Goal: Task Accomplishment & Management: Manage account settings

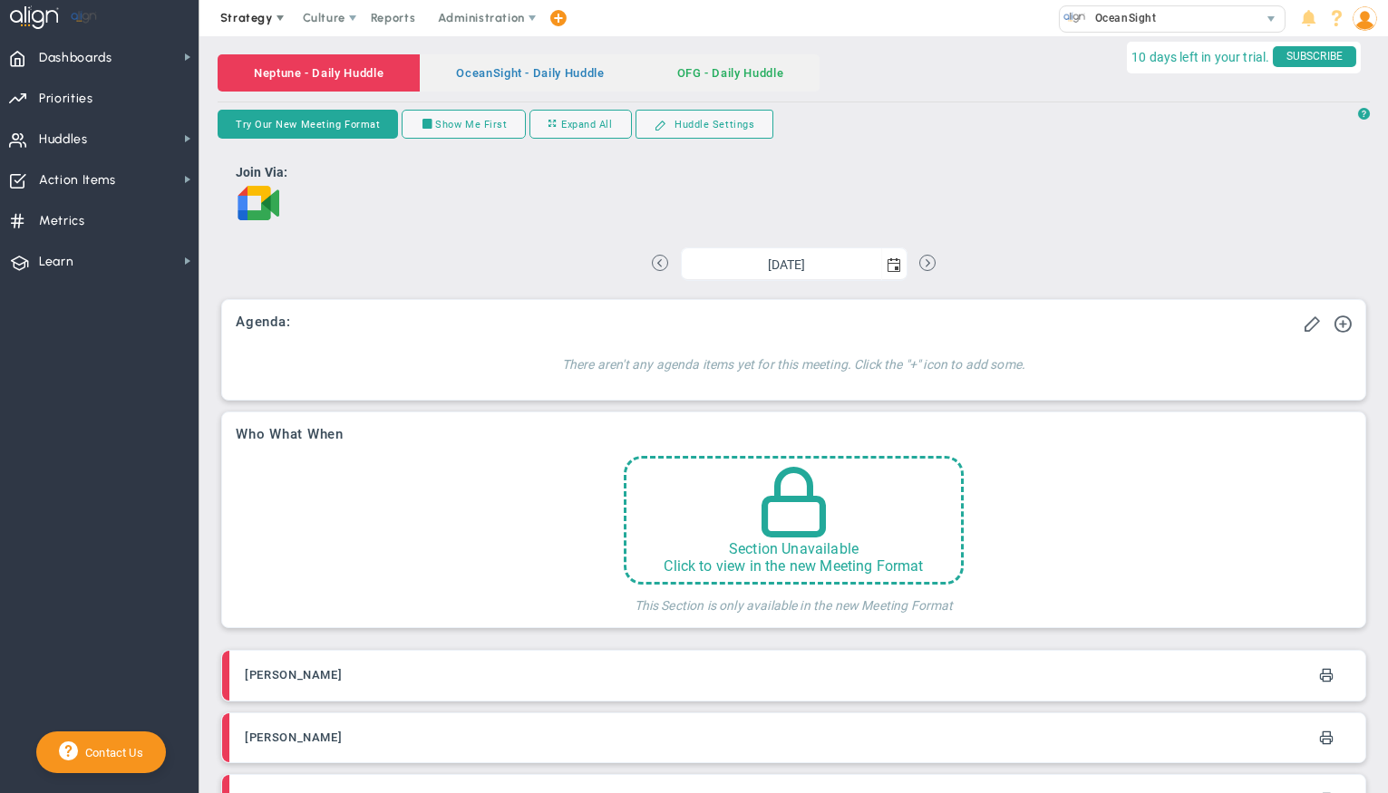
click at [234, 8] on span "Strategy" at bounding box center [248, 18] width 83 height 36
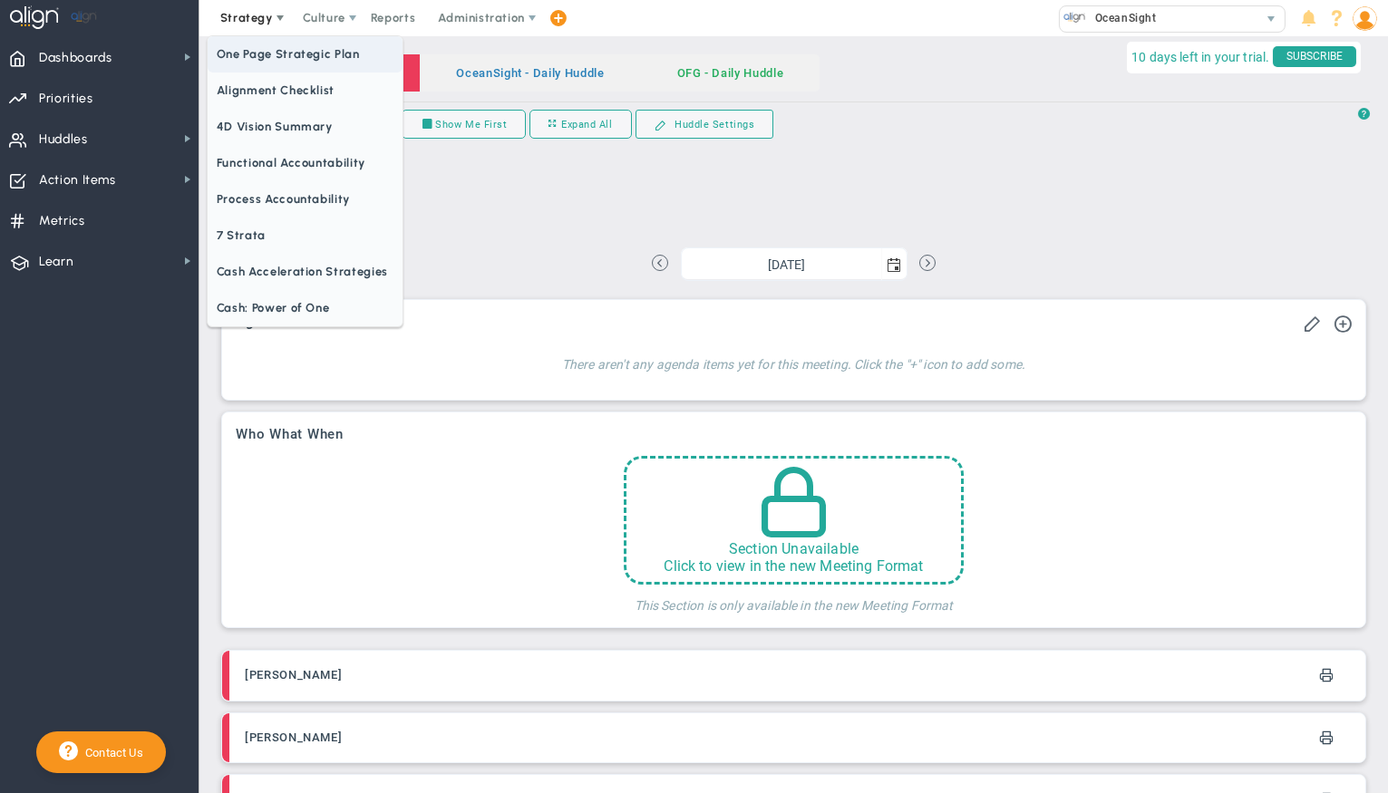
click at [258, 44] on span "One Page Strategic Plan" at bounding box center [305, 54] width 195 height 36
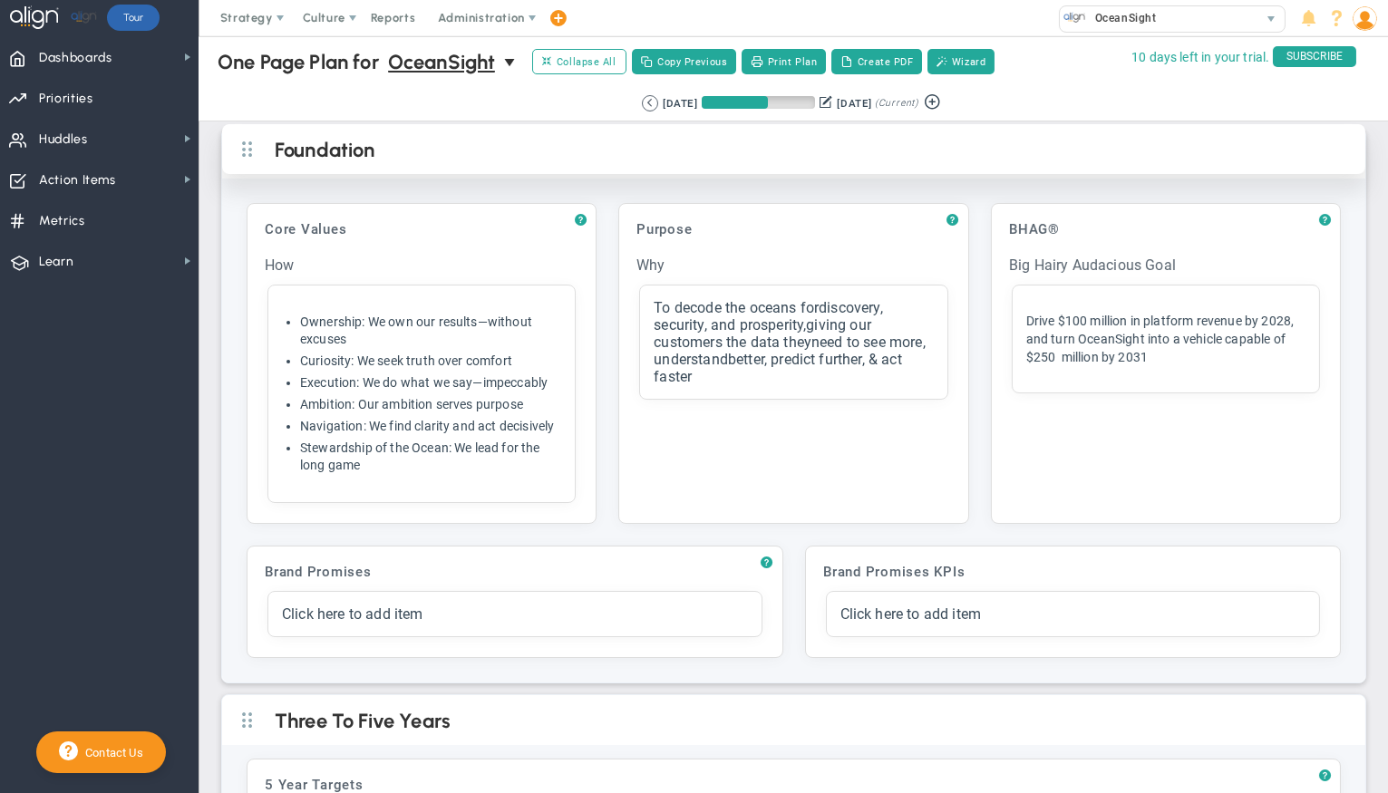
click at [485, 163] on div "Foundation" at bounding box center [793, 149] width 1143 height 50
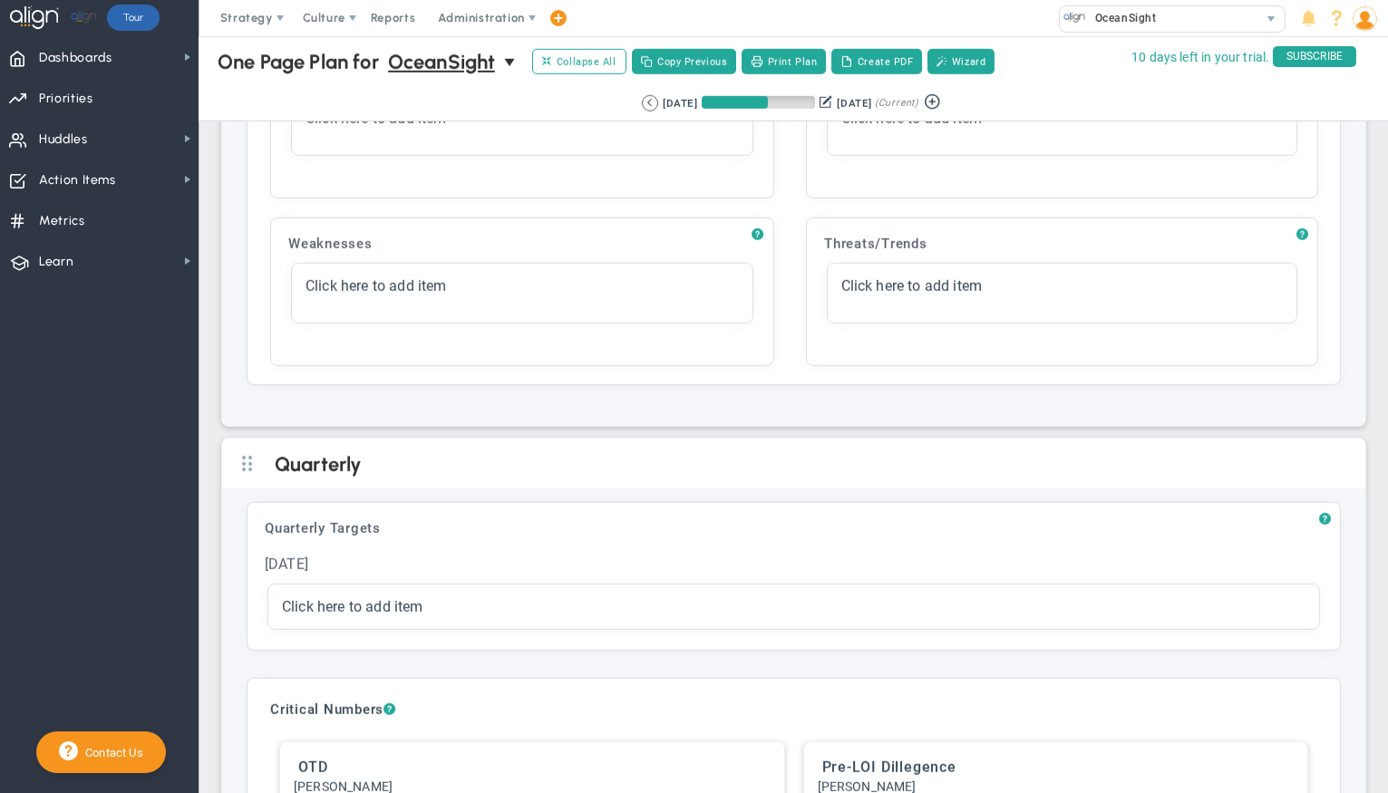
scroll to position [2498, 0]
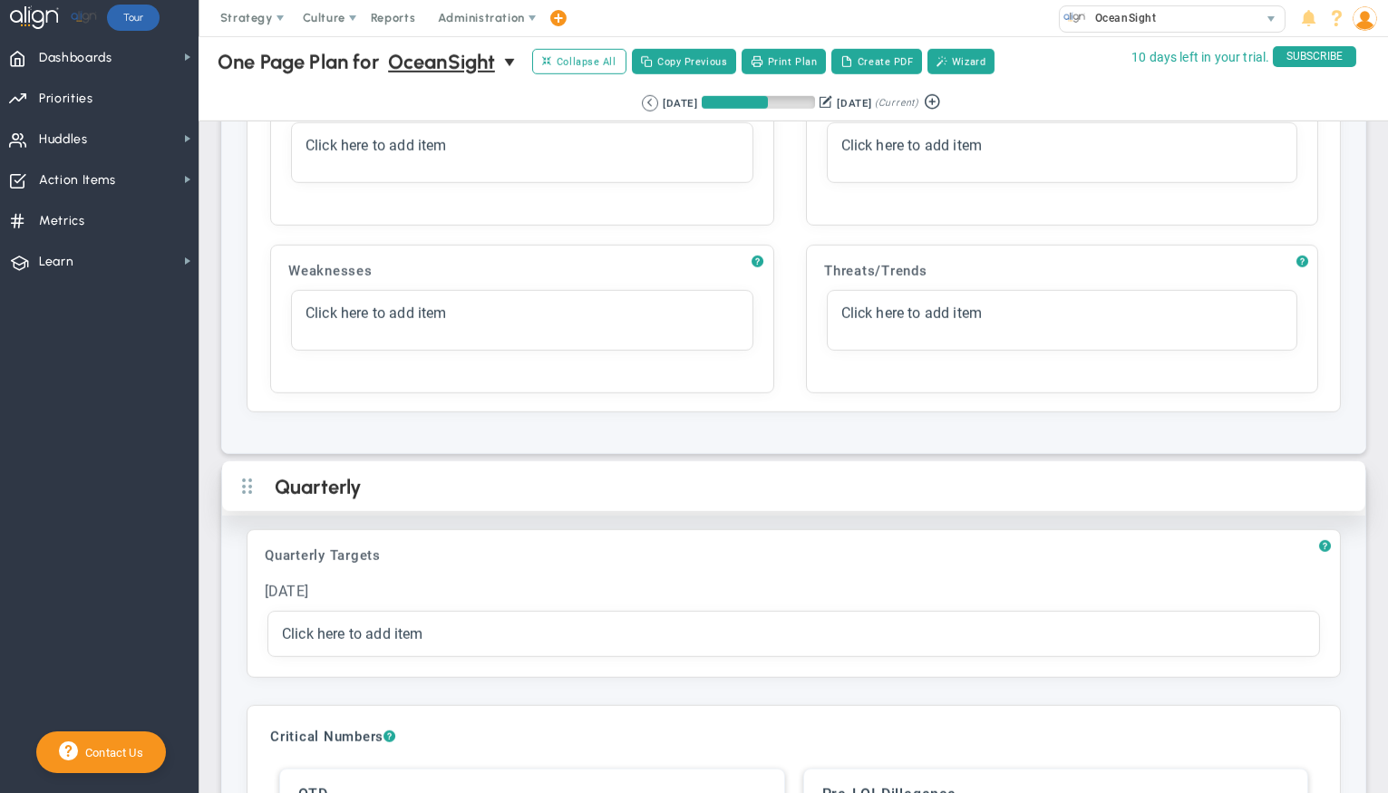
click at [379, 475] on h2 "Quarterly" at bounding box center [809, 488] width 1068 height 27
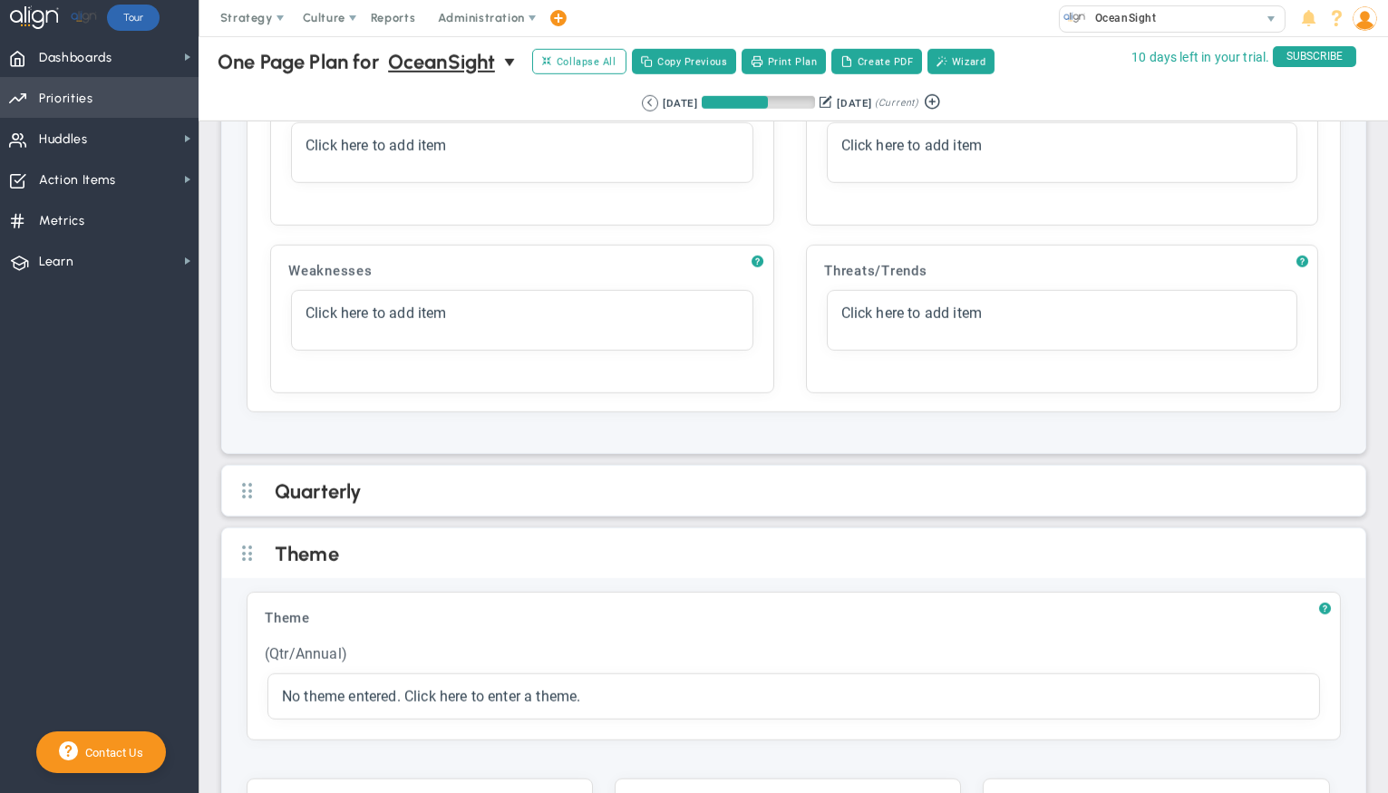
click at [122, 107] on span "Priorities OKR Tree Priorities OKRs" at bounding box center [99, 97] width 199 height 41
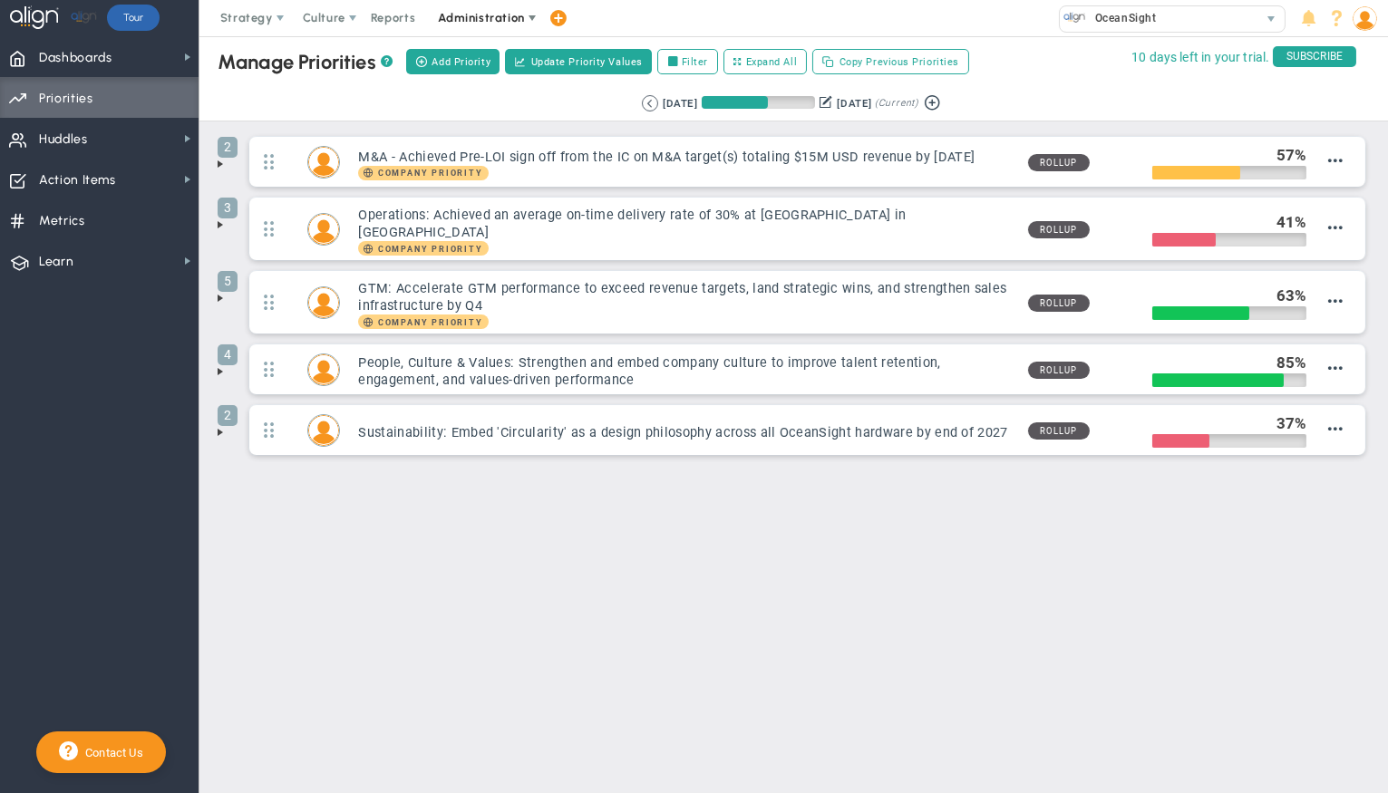
click at [457, 15] on span "Administration" at bounding box center [481, 18] width 86 height 14
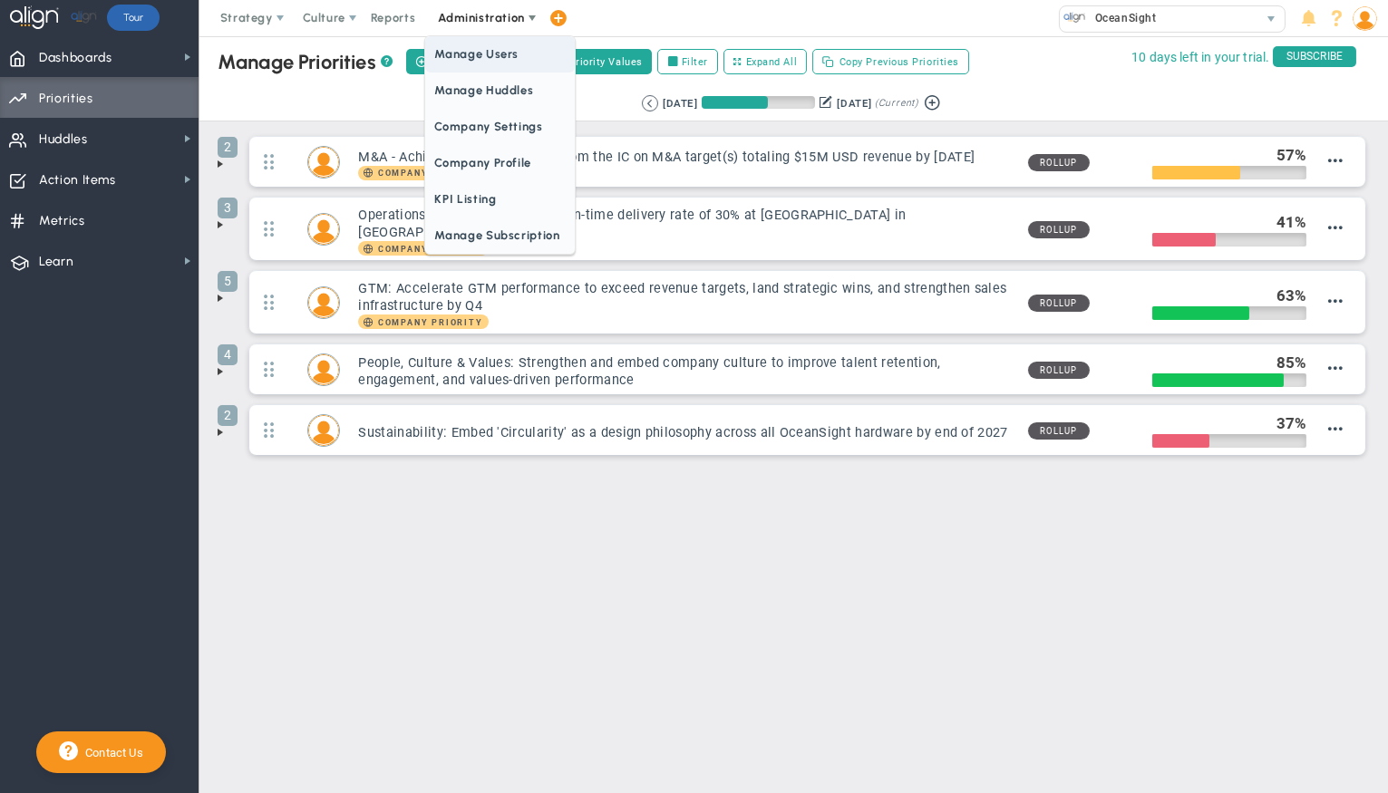
click at [486, 53] on span "Manage Users" at bounding box center [499, 54] width 149 height 36
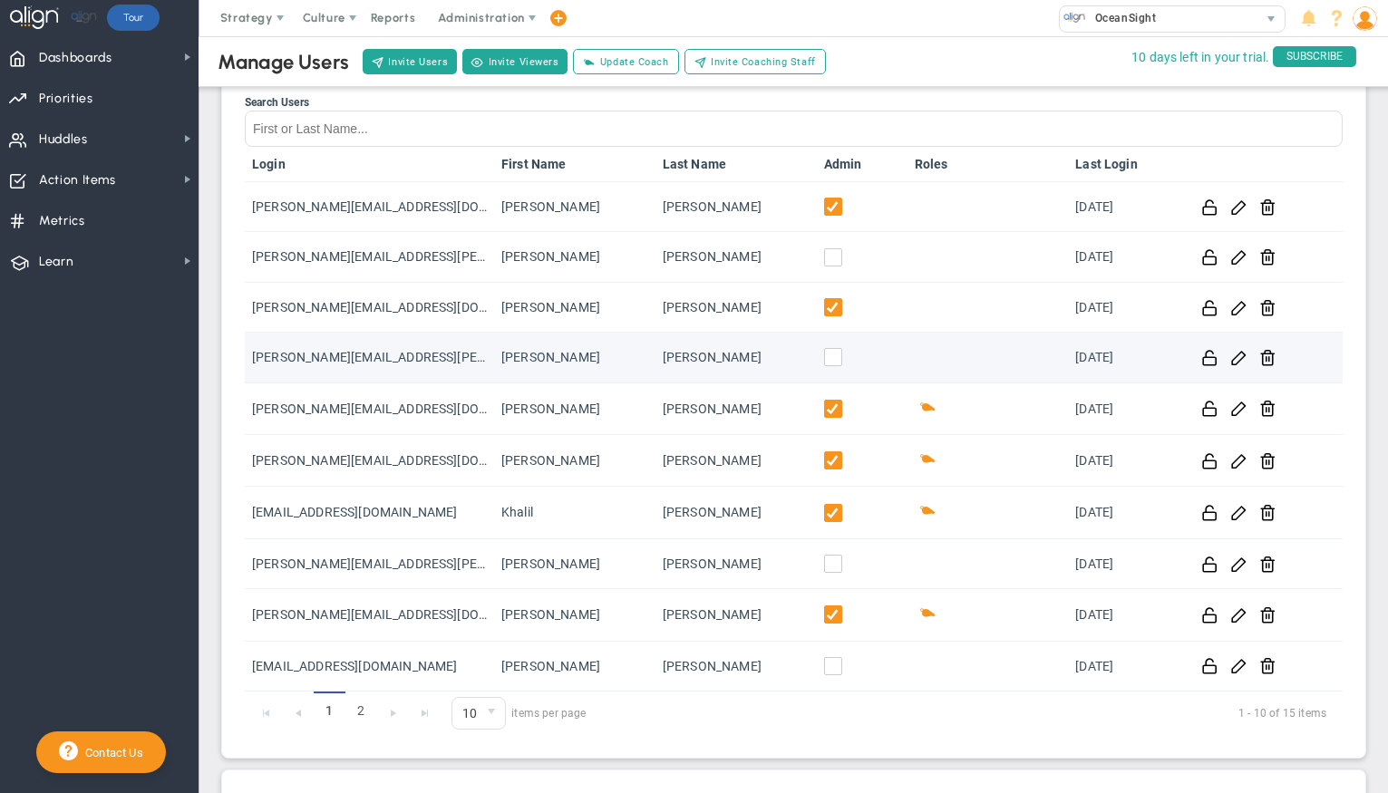
scroll to position [56, 0]
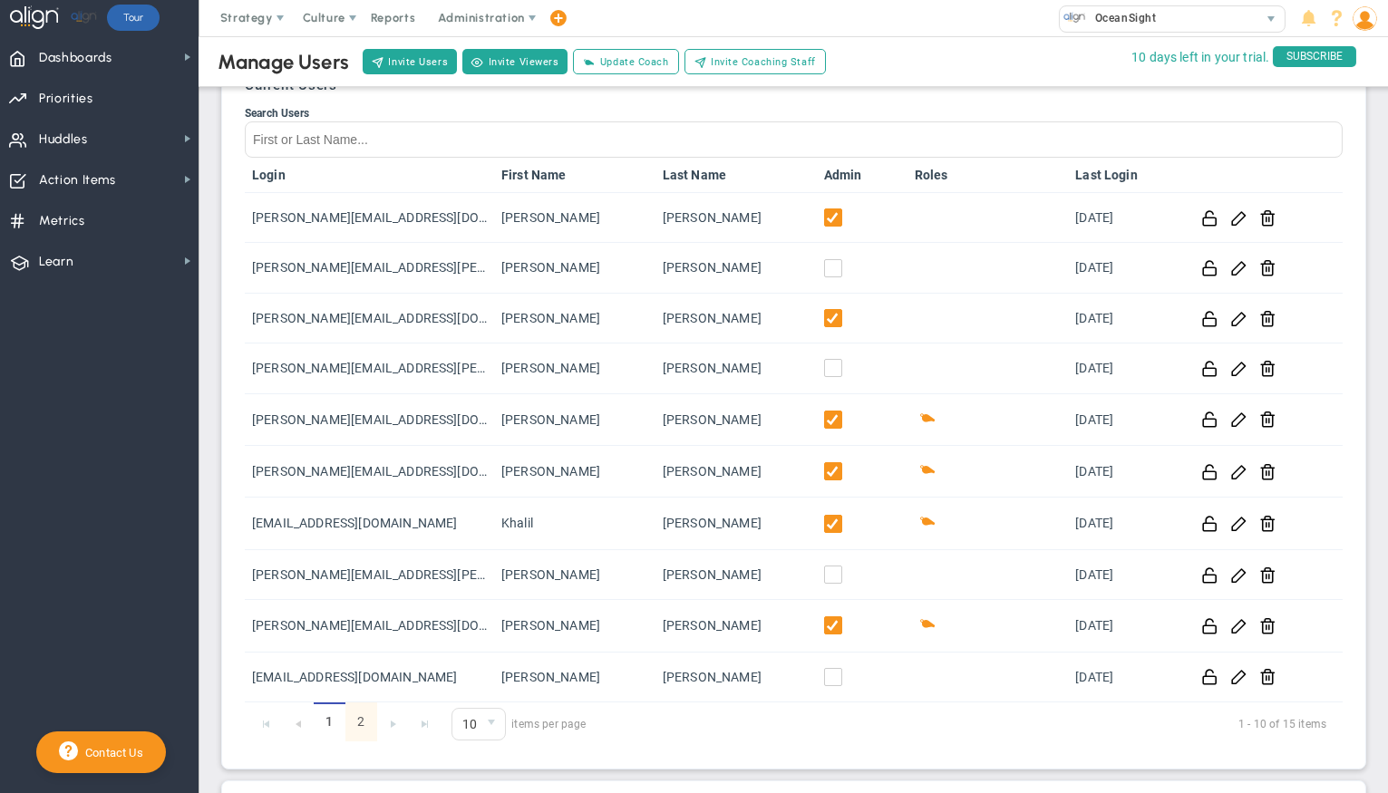
click at [362, 730] on link "2" at bounding box center [361, 722] width 32 height 39
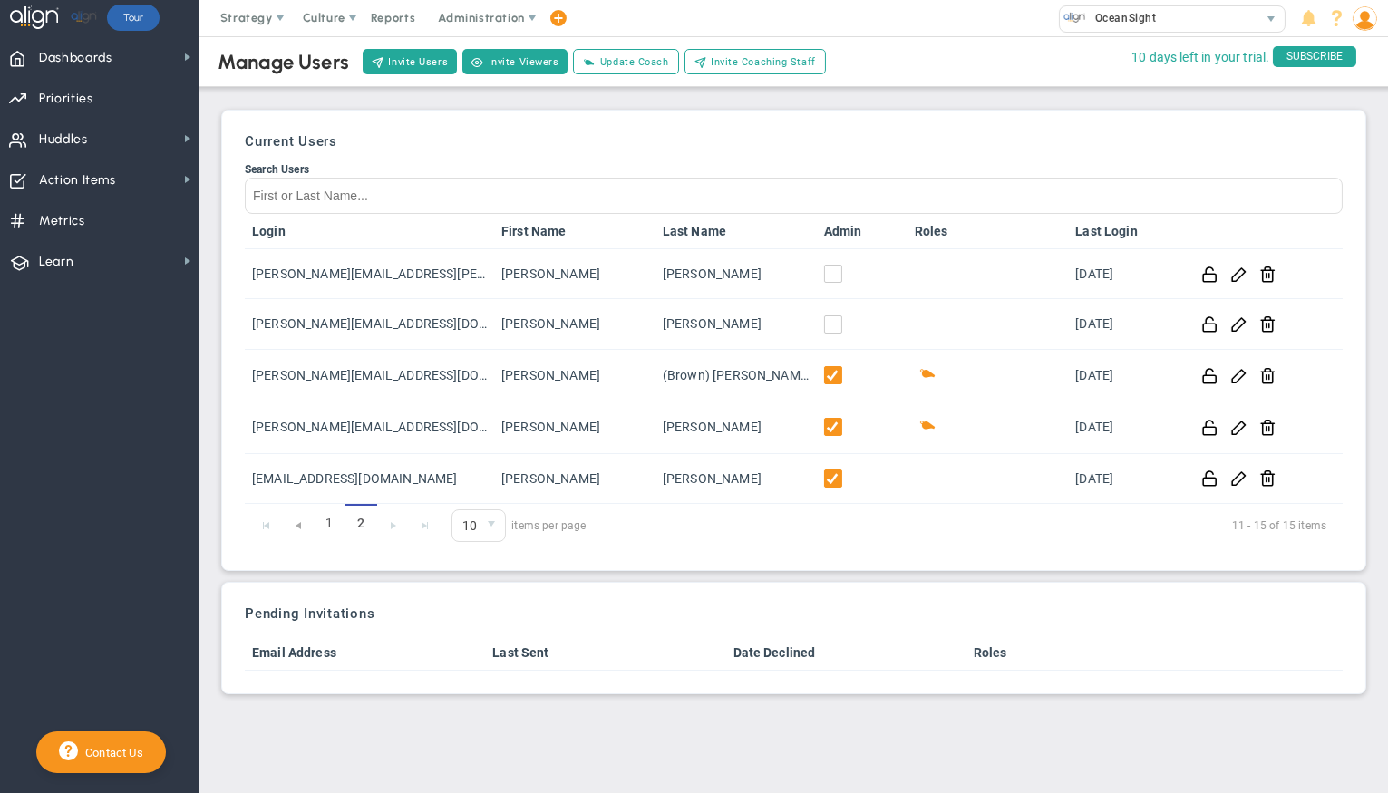
scroll to position [0, 0]
click at [330, 526] on link "1" at bounding box center [330, 523] width 32 height 39
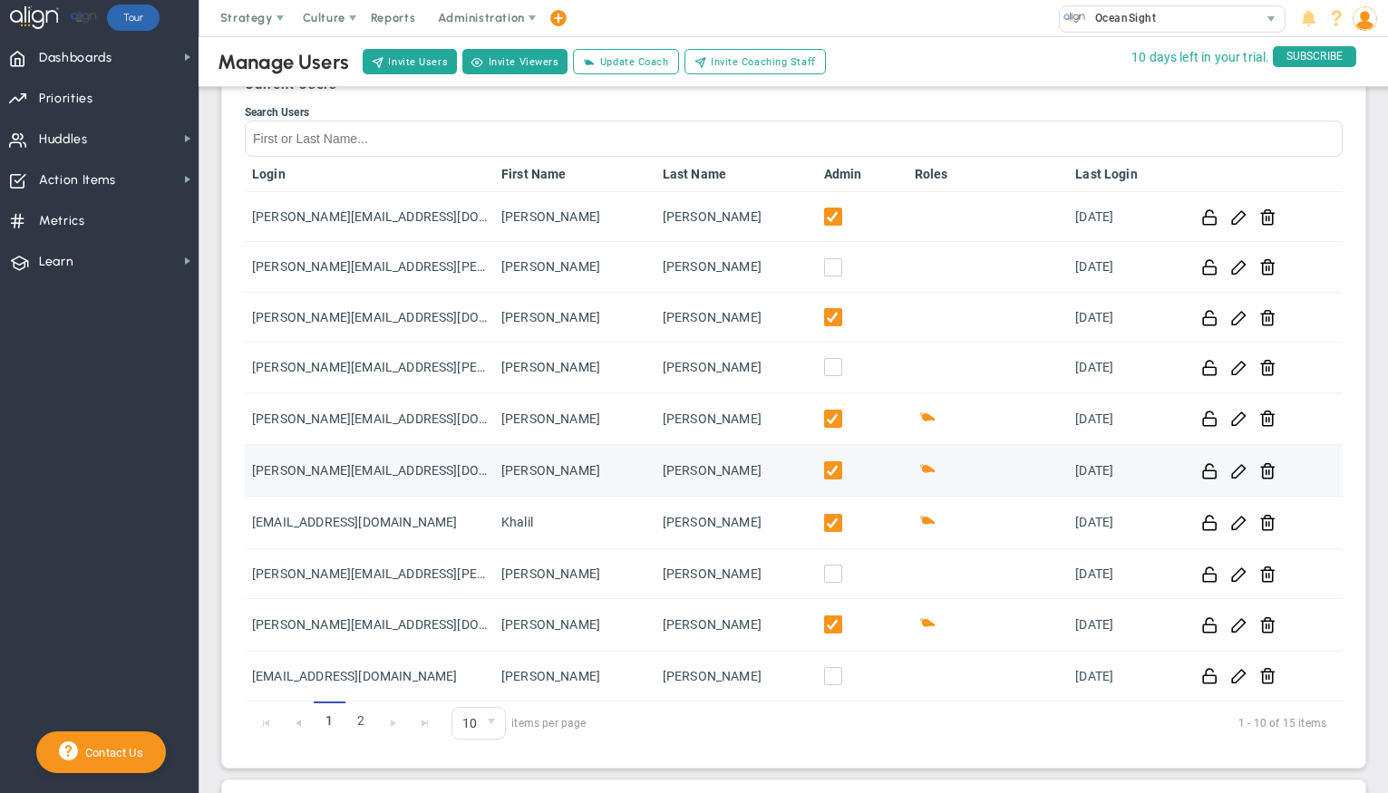
scroll to position [59, 0]
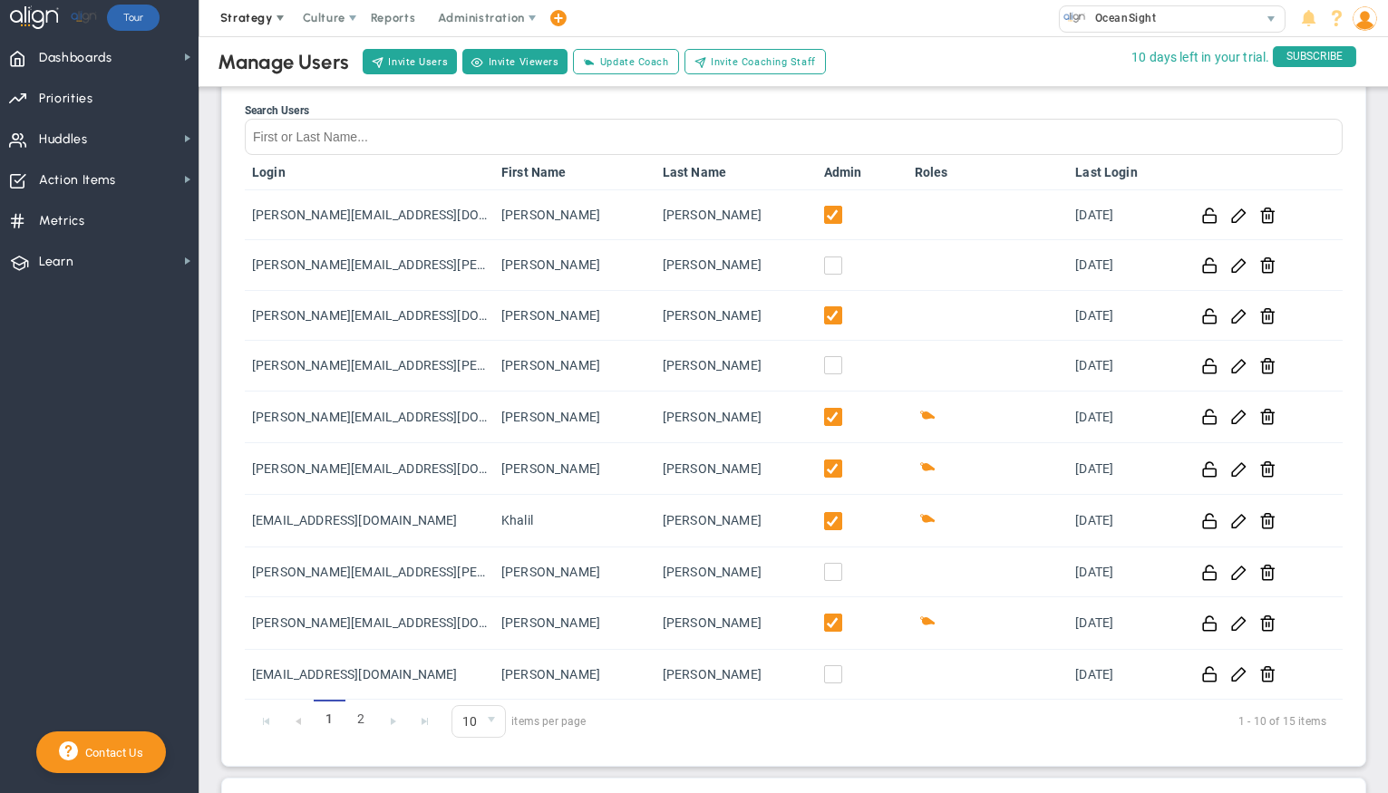
click at [258, 27] on span "Strategy" at bounding box center [248, 18] width 83 height 36
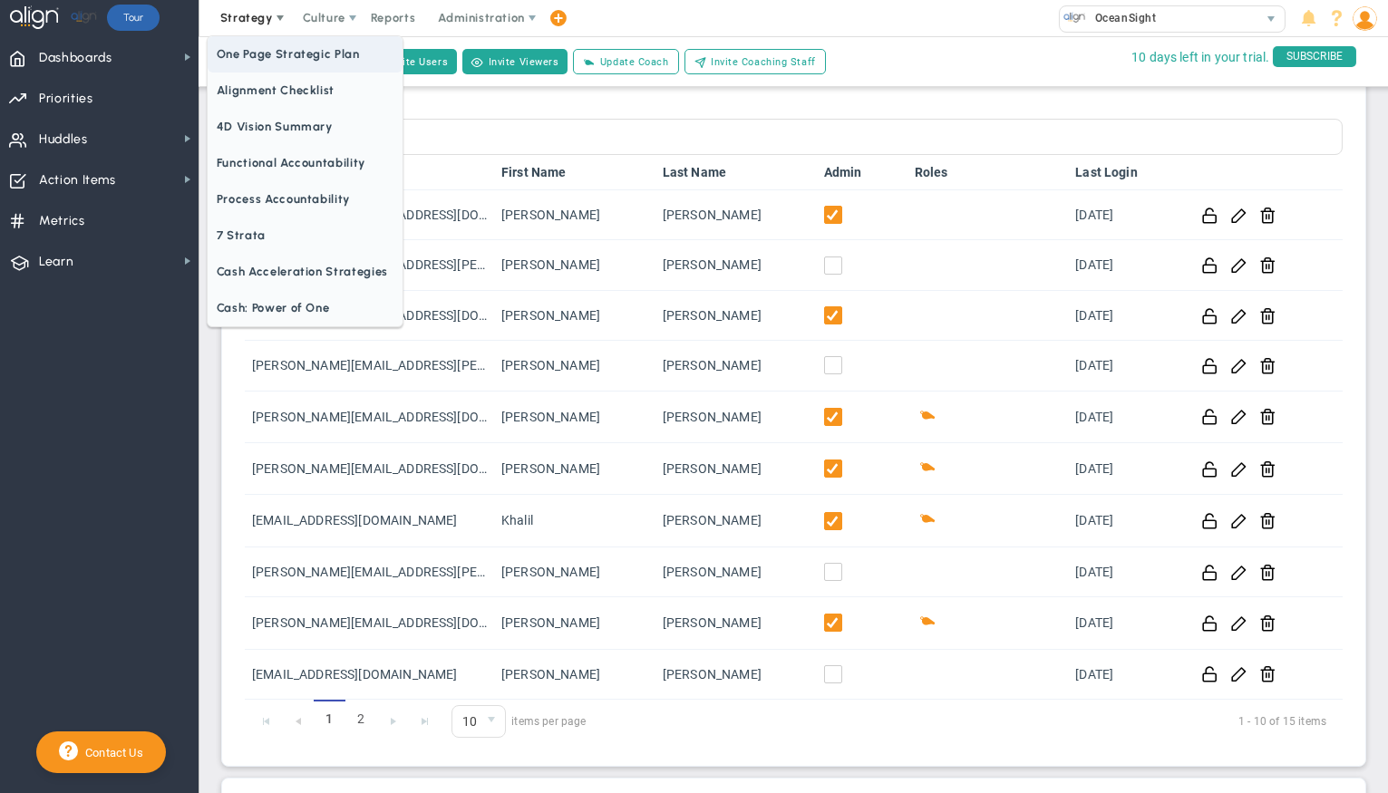
click at [273, 59] on span "One Page Strategic Plan" at bounding box center [305, 54] width 195 height 36
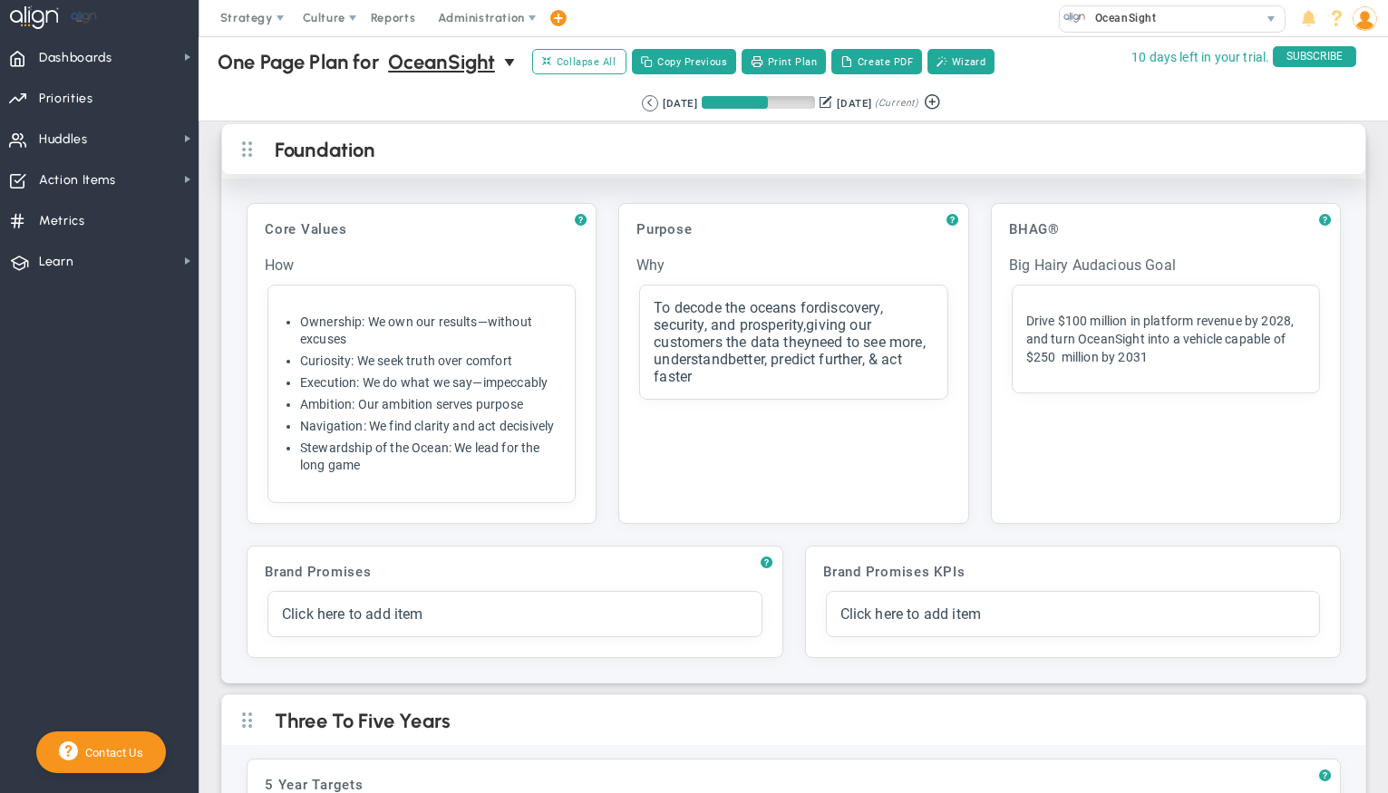
click at [602, 161] on h2 "Foundation" at bounding box center [809, 151] width 1068 height 27
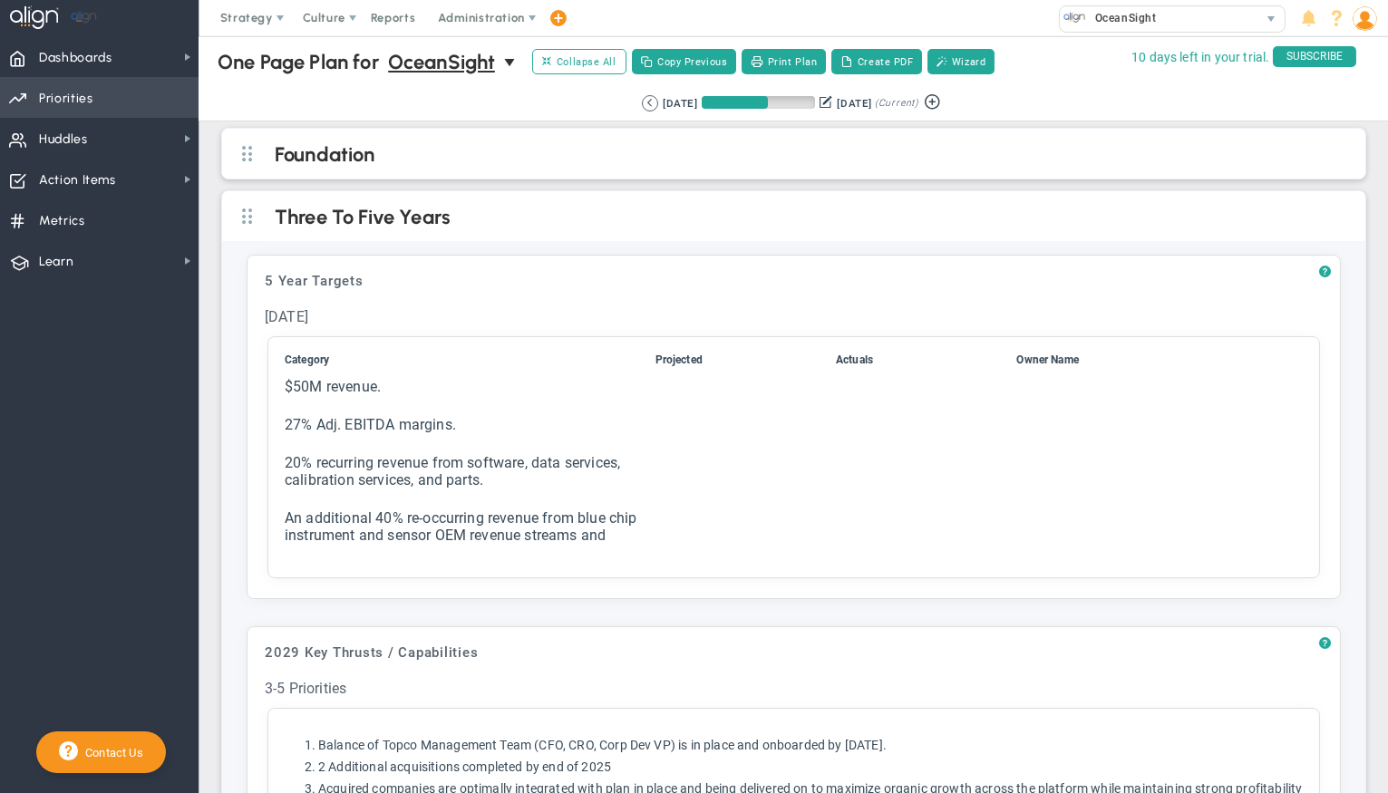
click at [112, 100] on span "Priorities OKR Tree Priorities OKRs" at bounding box center [99, 97] width 199 height 41
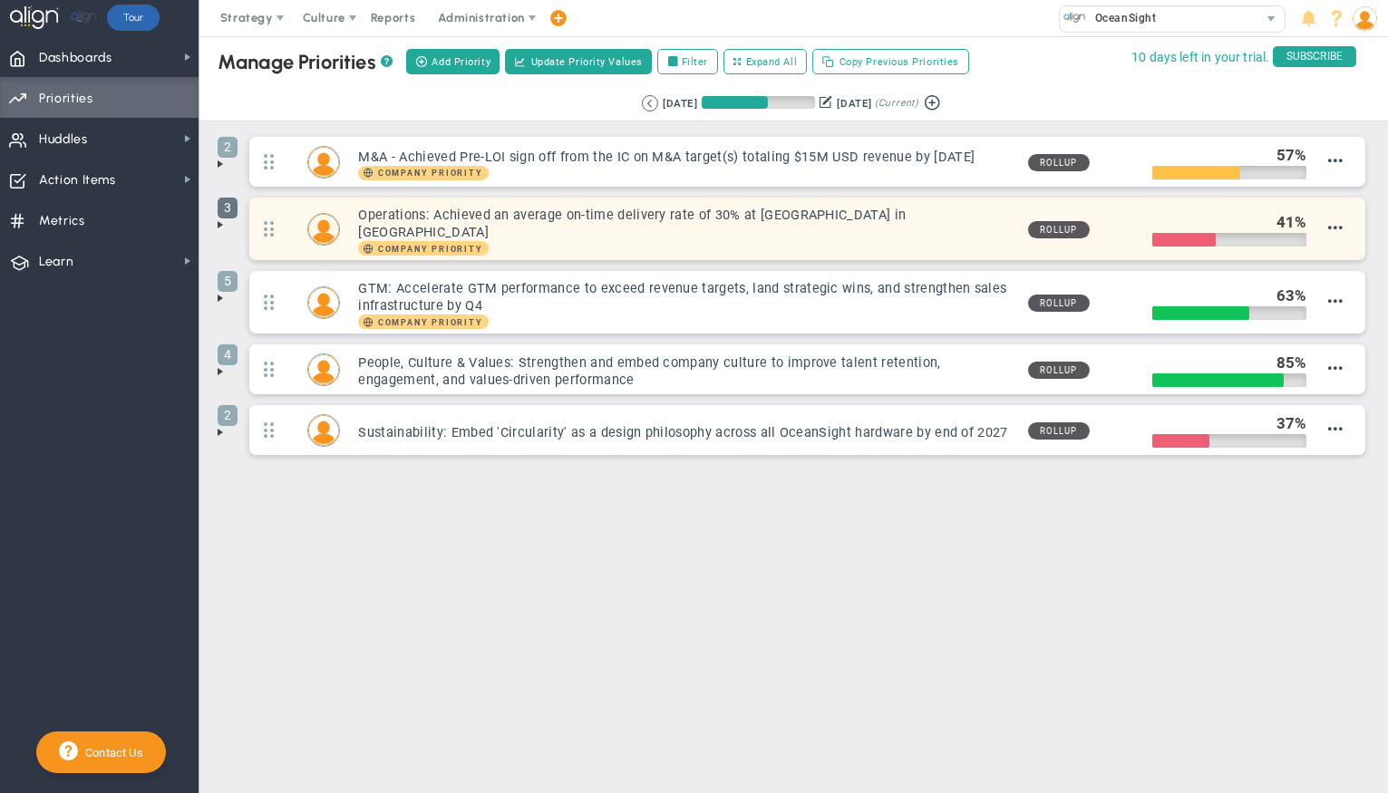
click at [224, 200] on span "3" at bounding box center [228, 208] width 20 height 21
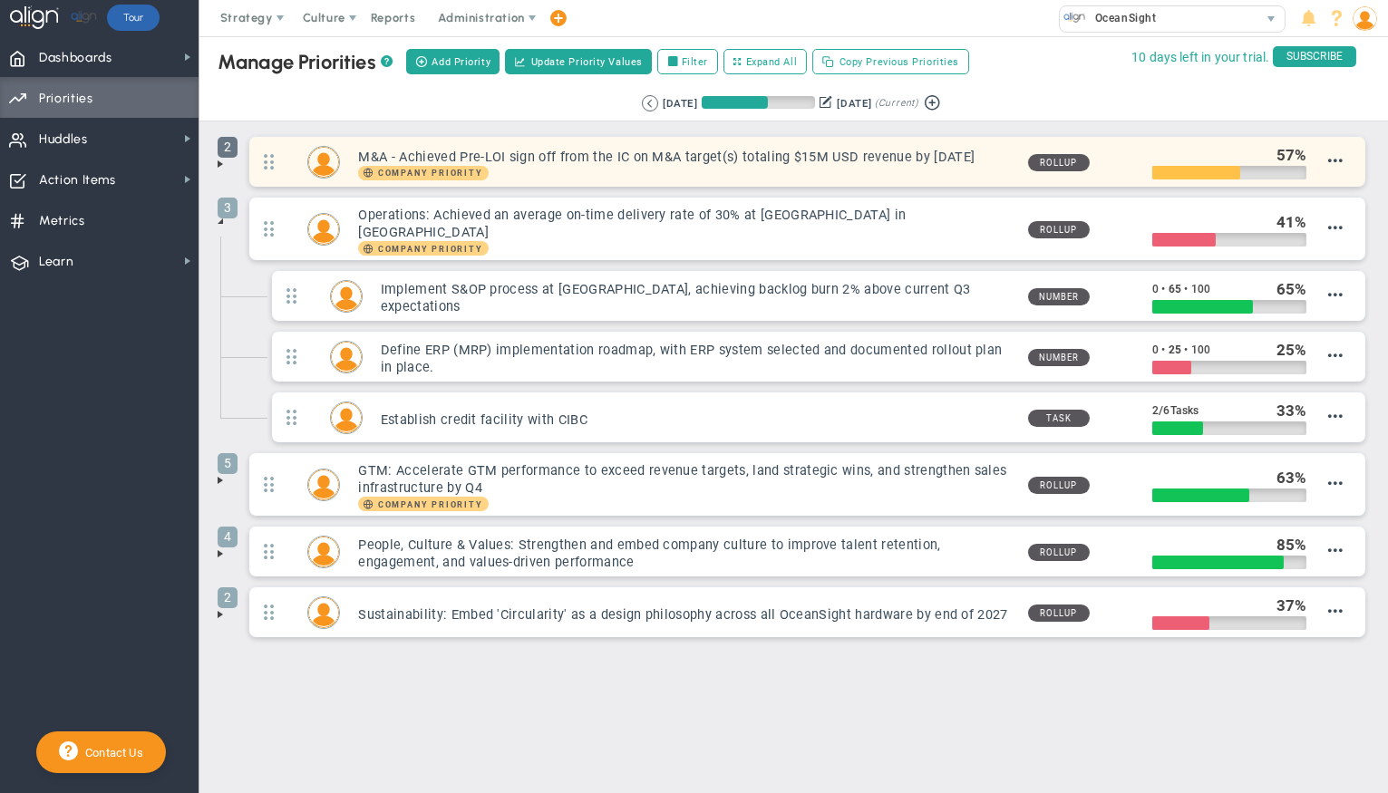
click at [225, 155] on span "2" at bounding box center [228, 147] width 20 height 21
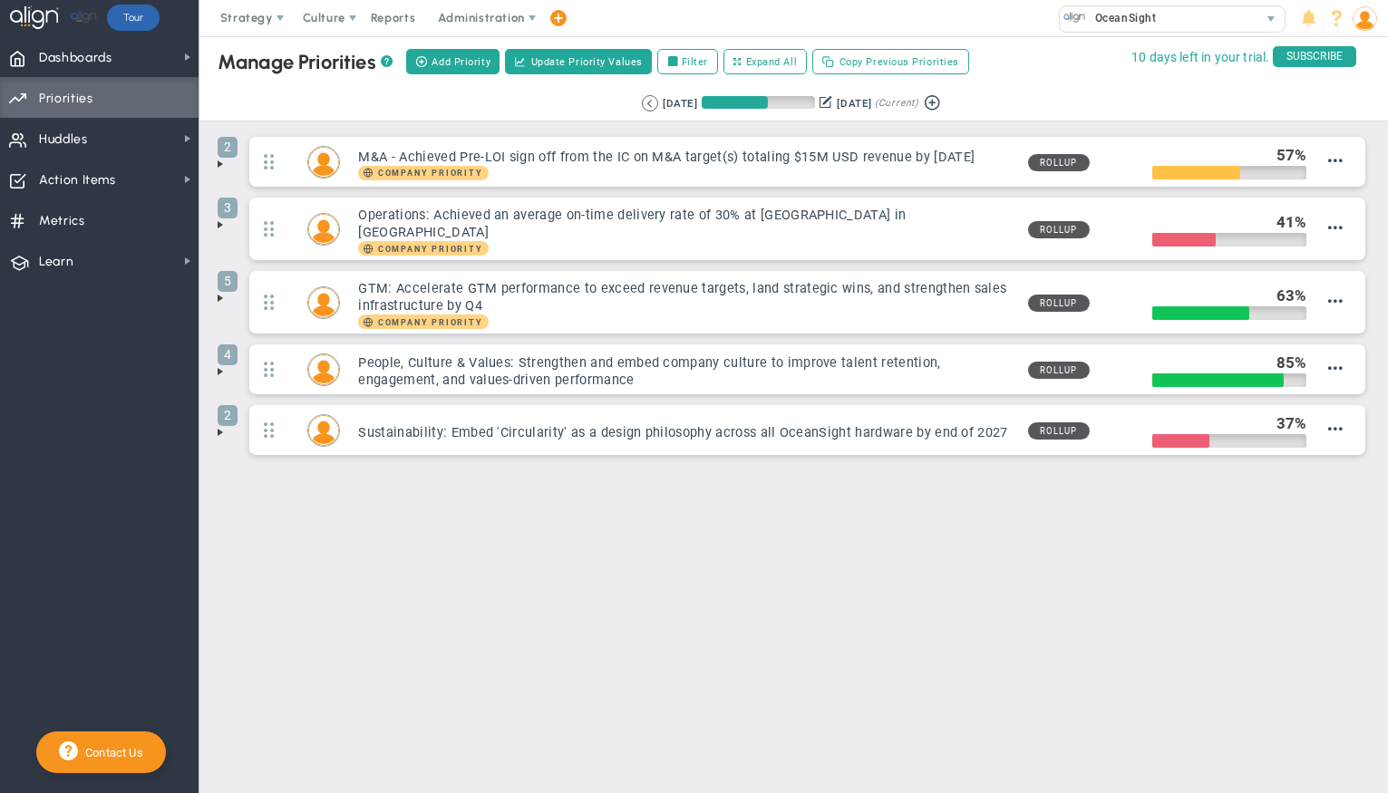
click at [631, 491] on div "Manage OKRs ? Manage Priorities ? Add Priority Create Project Update Priority V…" at bounding box center [793, 302] width 1189 height 533
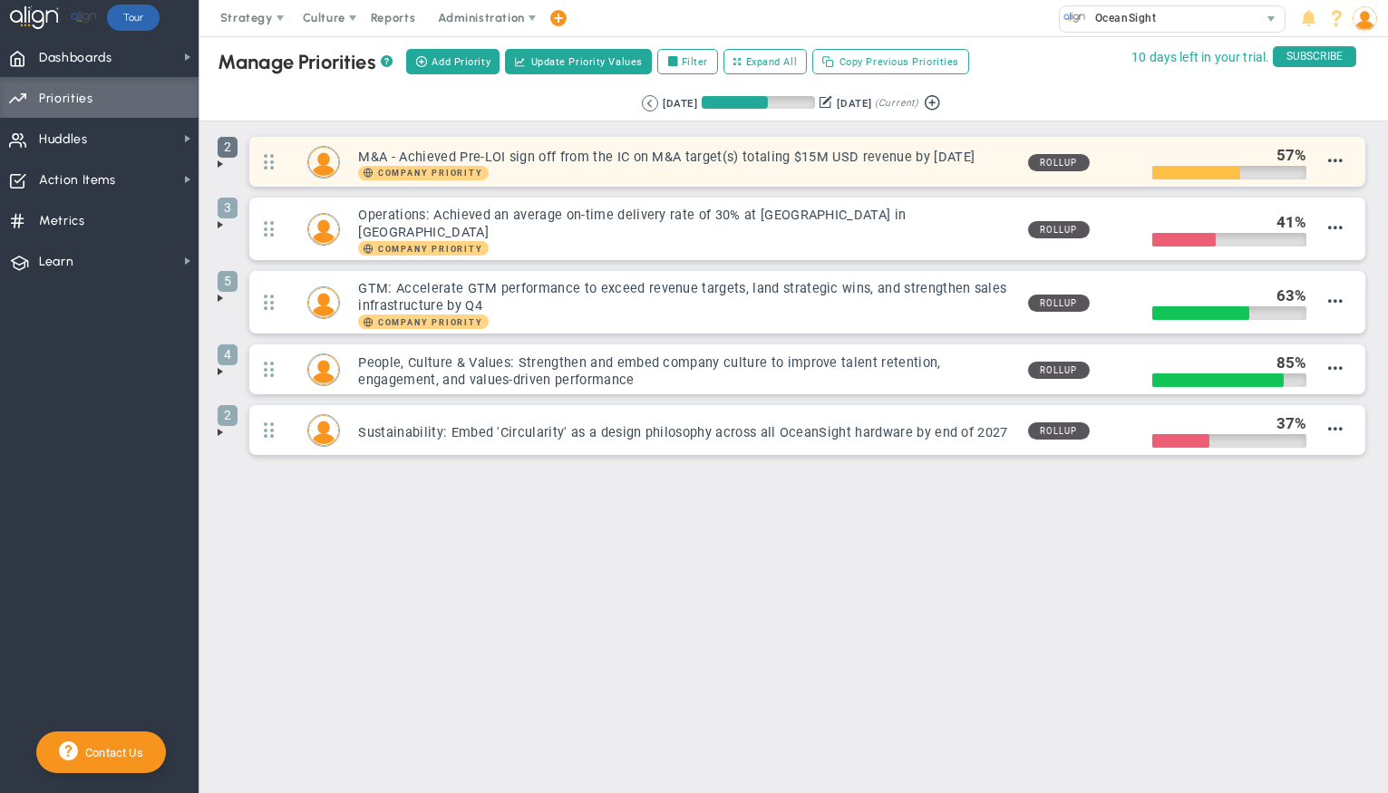
click at [224, 156] on span "2" at bounding box center [228, 147] width 20 height 21
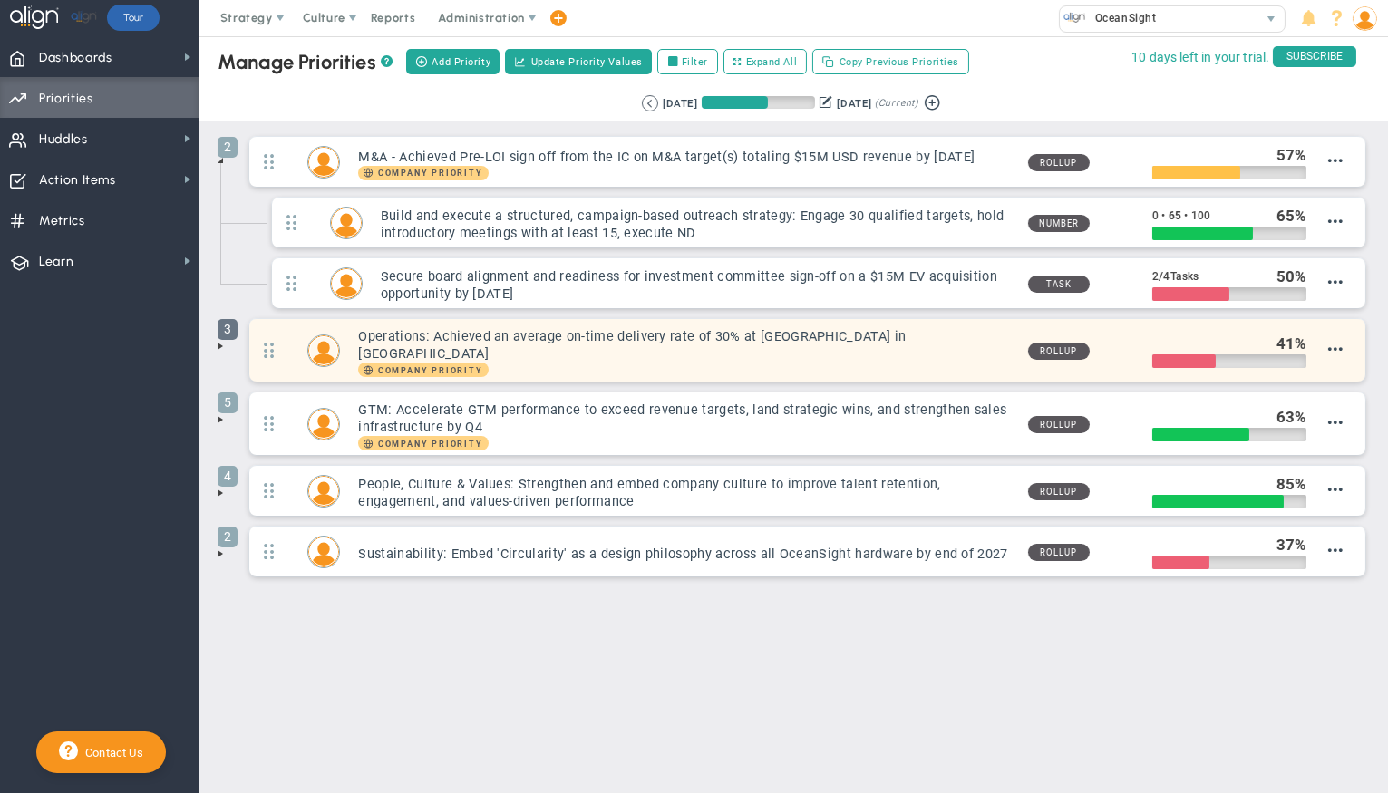
click at [231, 334] on span "3" at bounding box center [228, 329] width 20 height 21
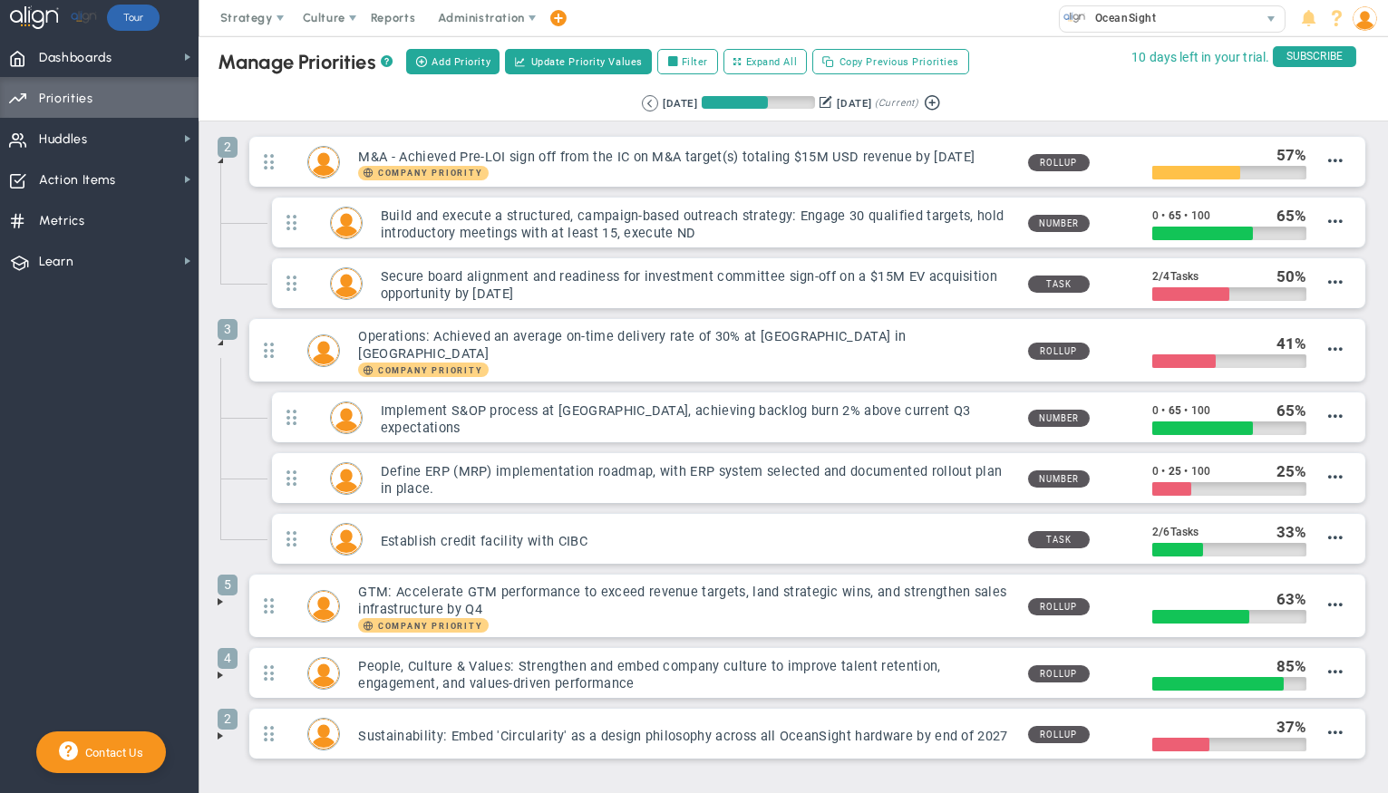
scroll to position [68, 0]
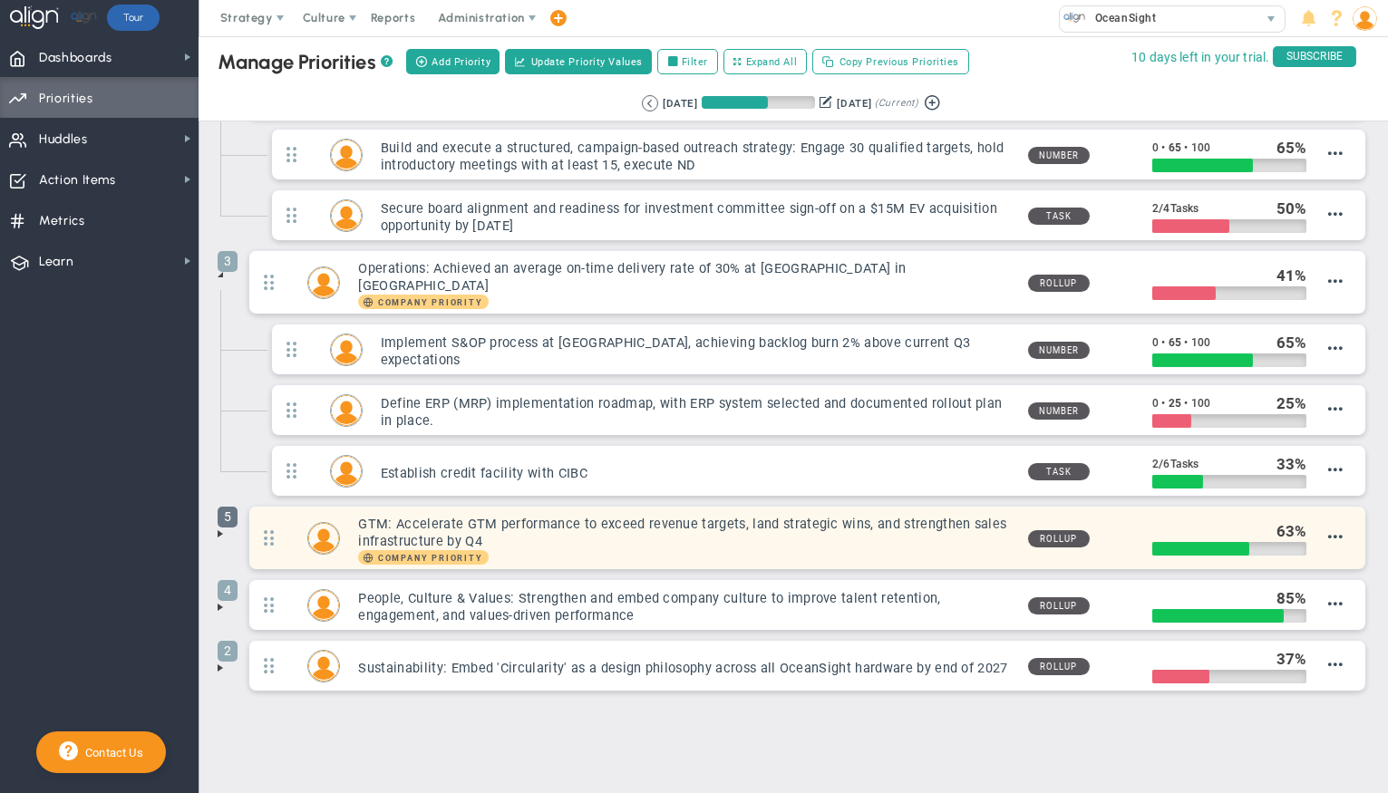
click at [228, 508] on span "5" at bounding box center [228, 517] width 20 height 21
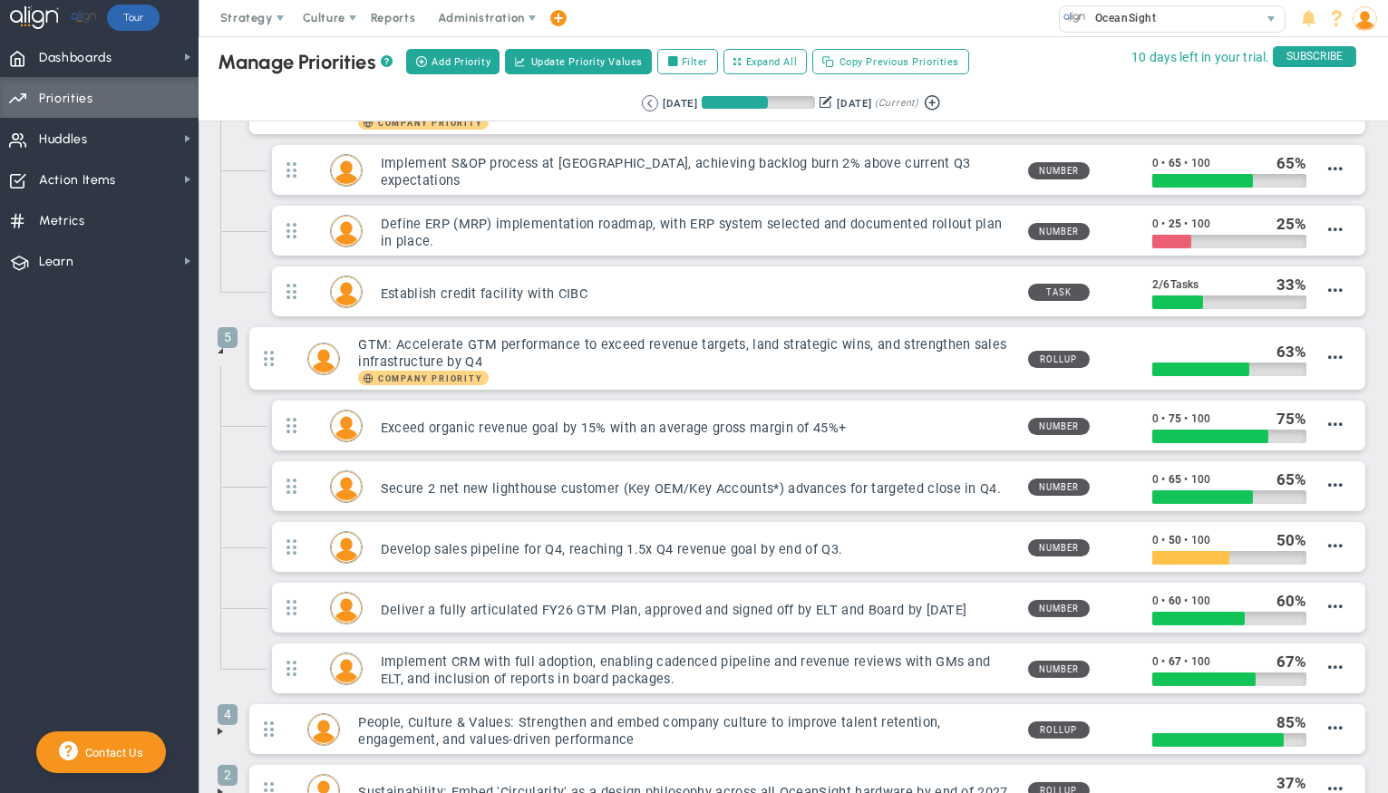
scroll to position [248, 0]
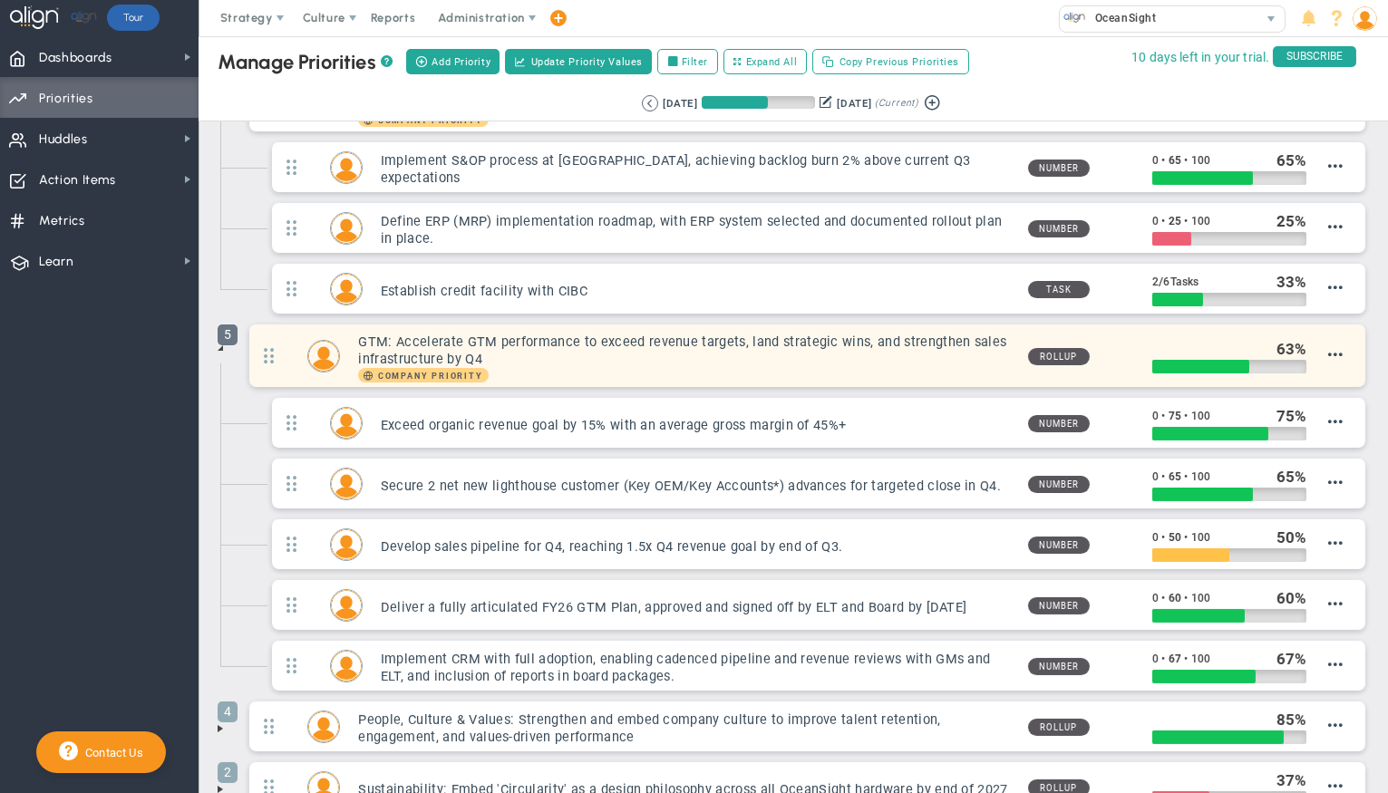
click at [224, 325] on span "5" at bounding box center [228, 335] width 20 height 21
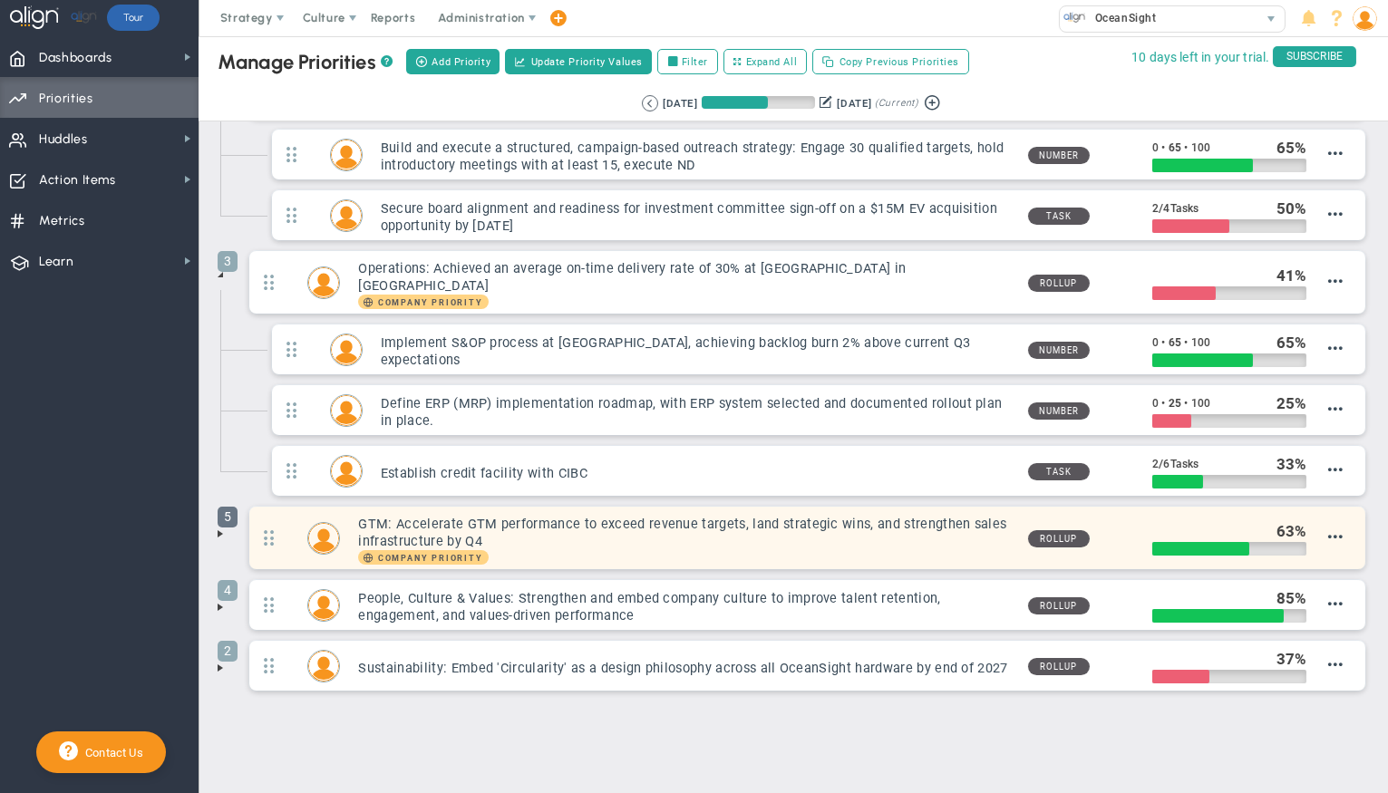
scroll to position [0, 0]
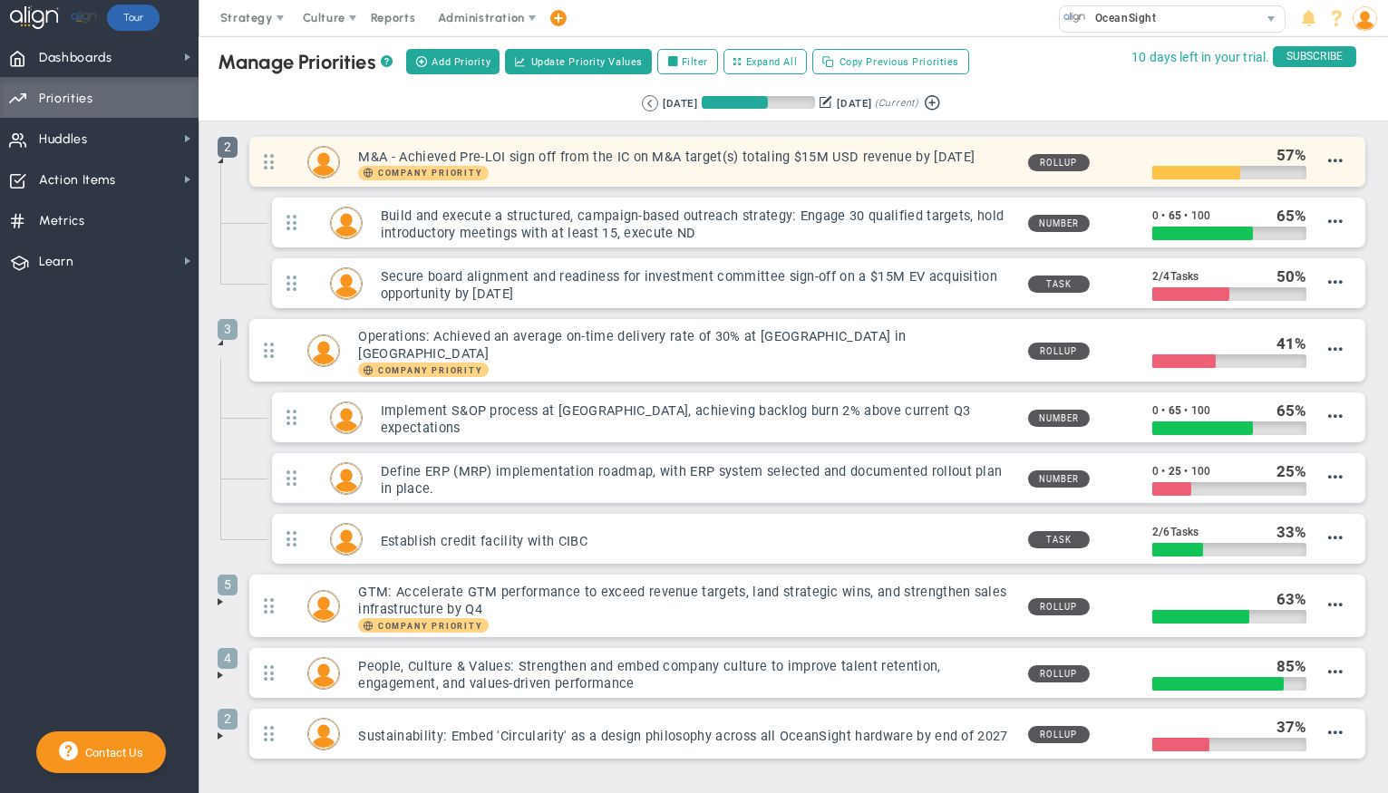
click at [220, 151] on span "2" at bounding box center [228, 147] width 20 height 21
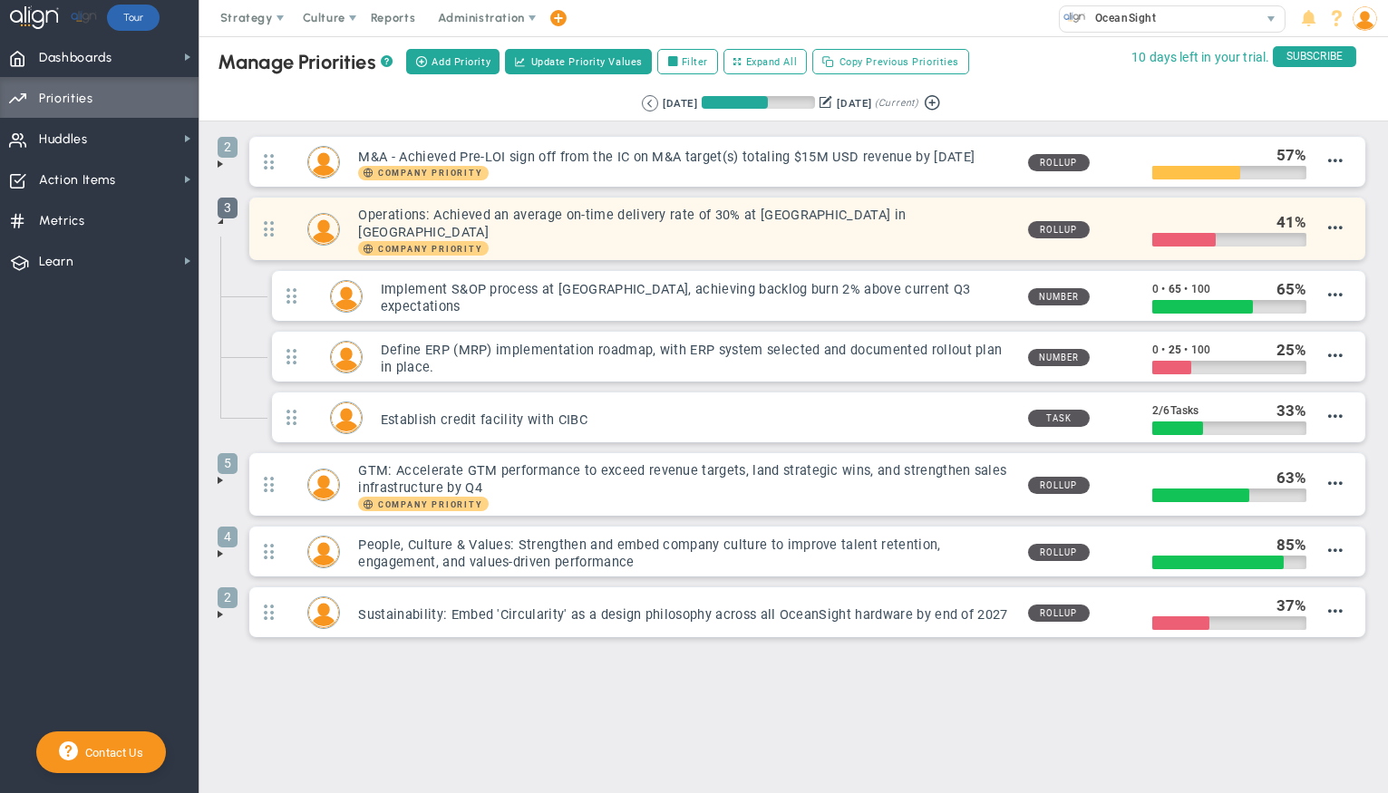
click at [223, 217] on span "3" at bounding box center [228, 208] width 20 height 21
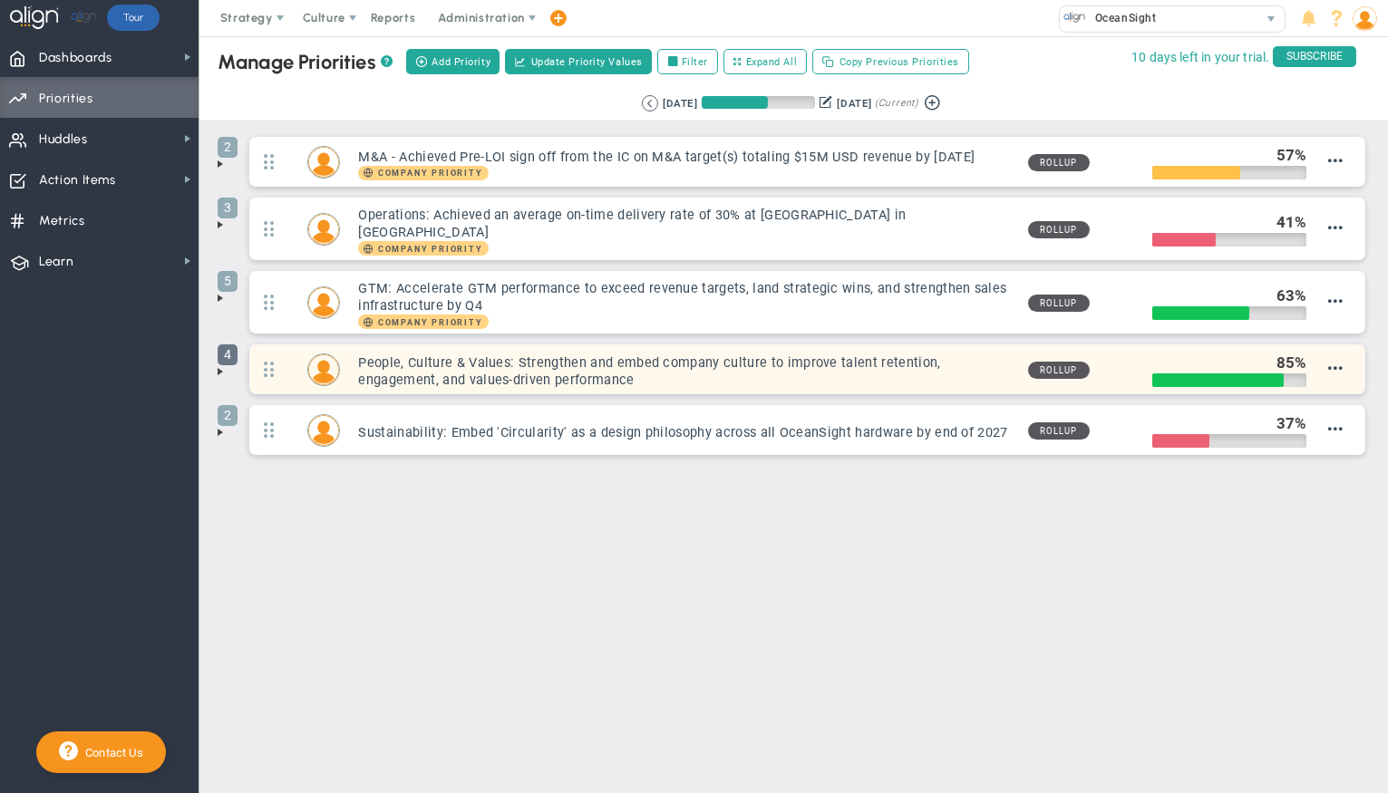
click at [232, 353] on span "4" at bounding box center [228, 355] width 20 height 21
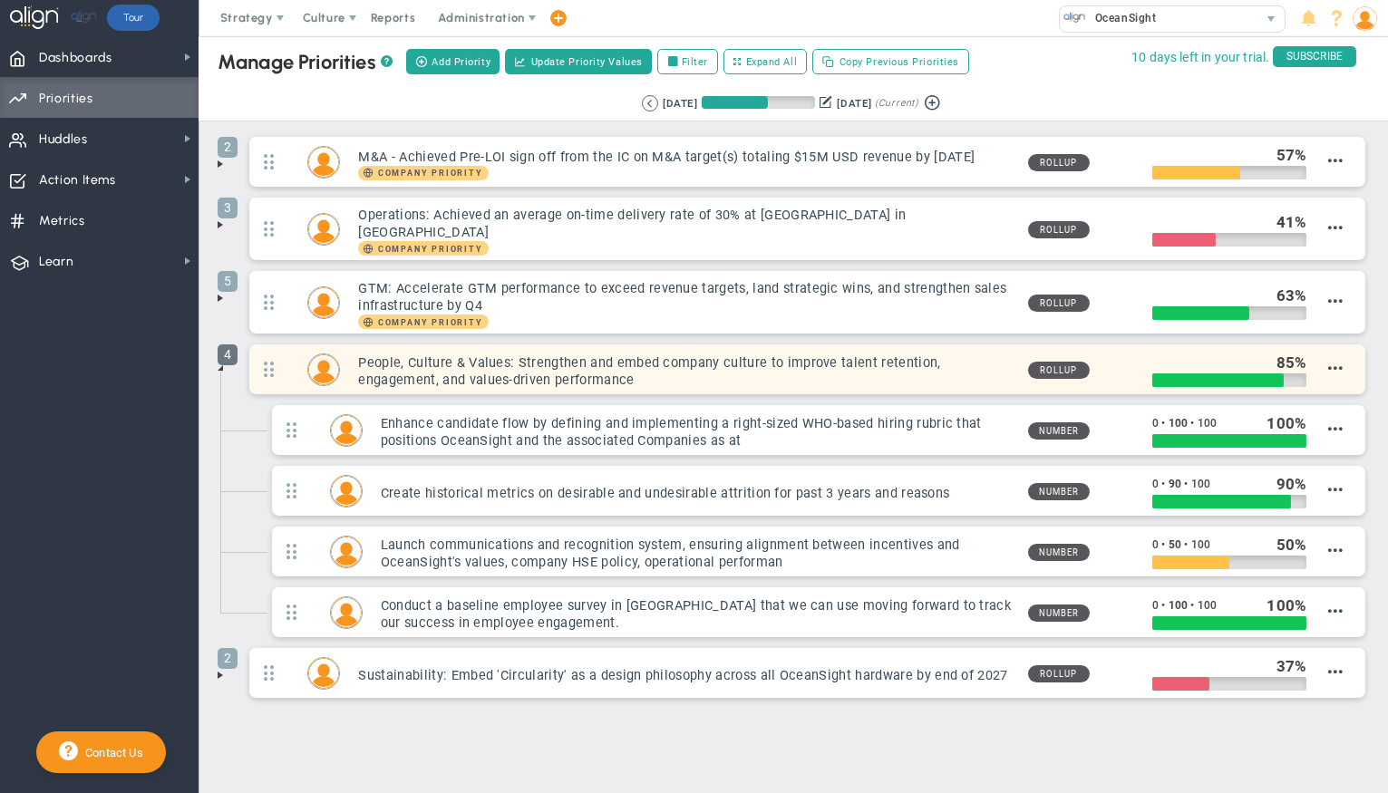
click at [232, 353] on span "4" at bounding box center [228, 355] width 20 height 21
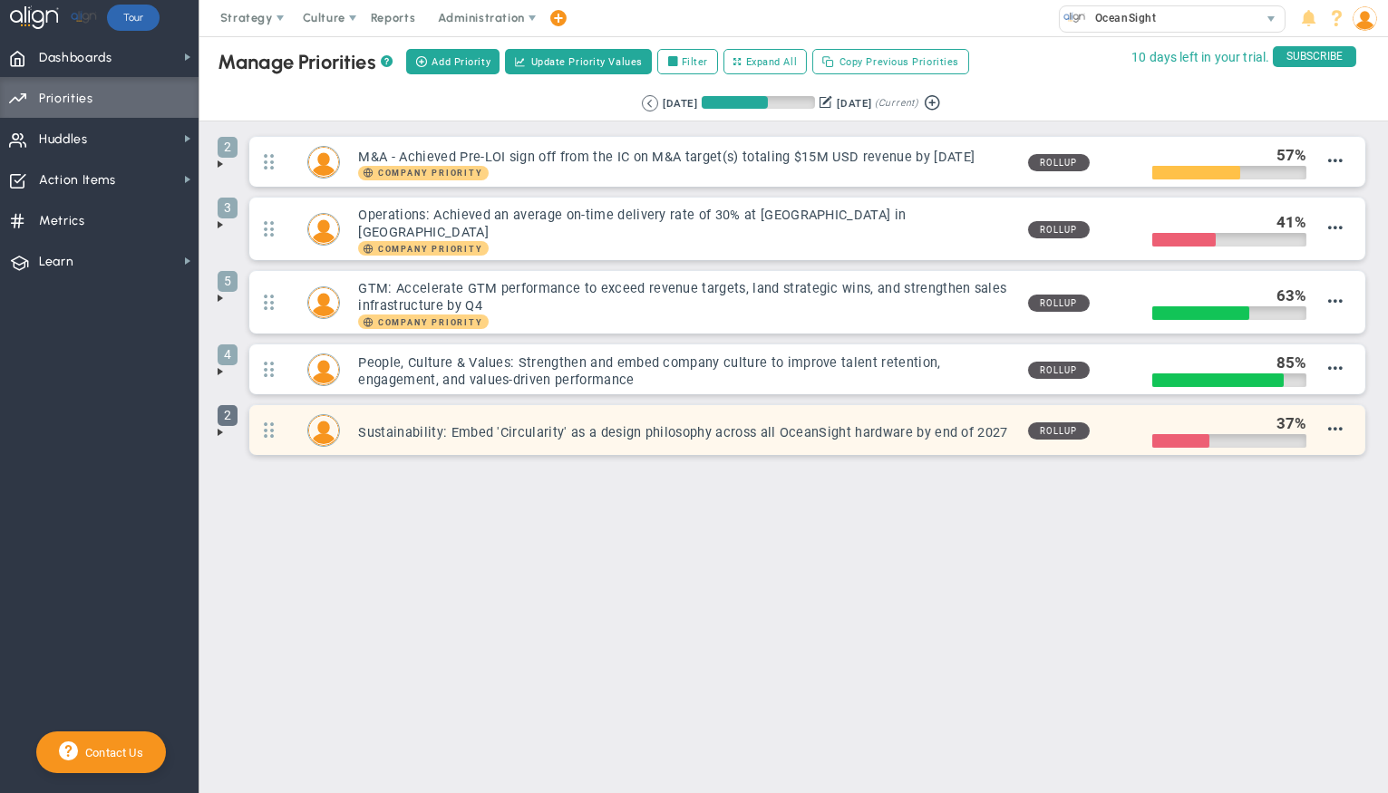
click at [233, 410] on span "2" at bounding box center [228, 415] width 20 height 21
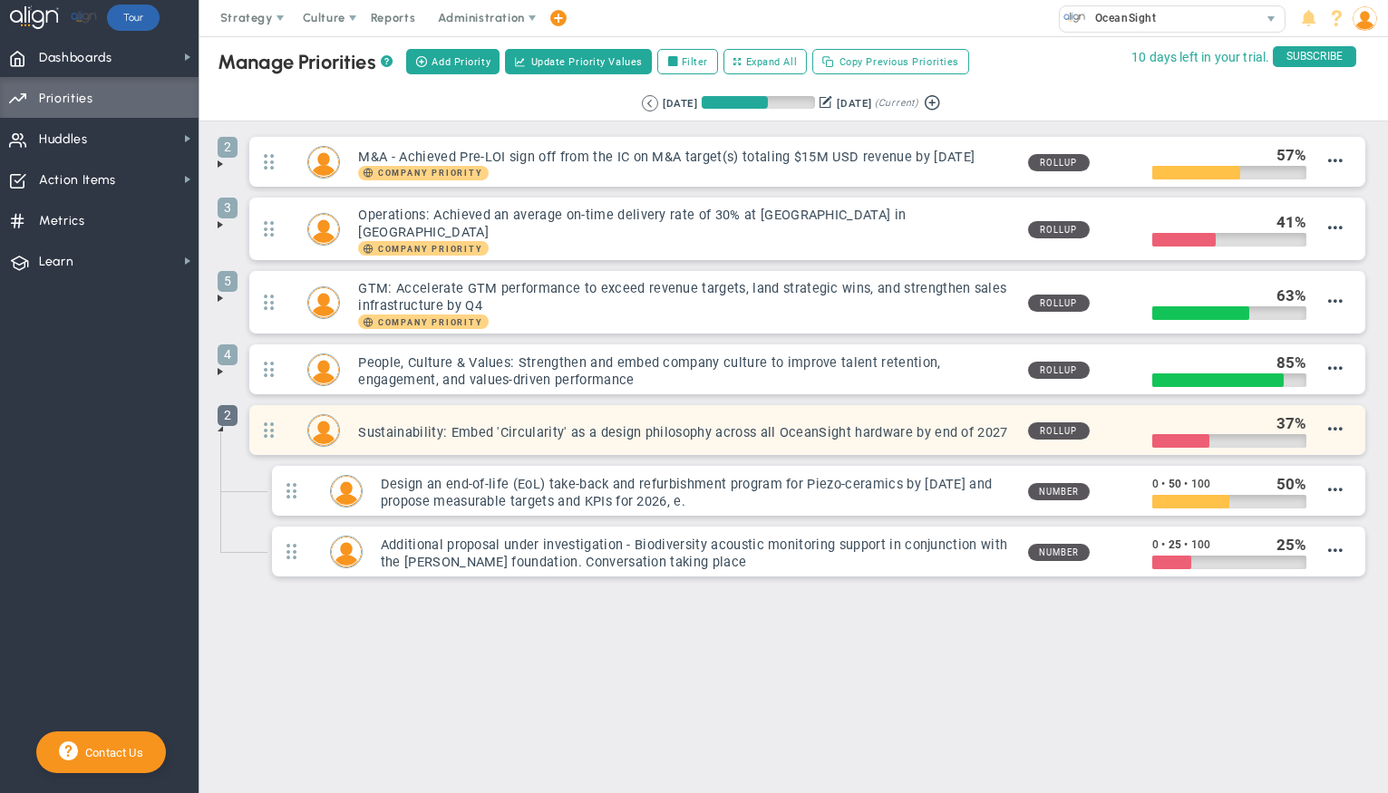
click at [233, 410] on span "2" at bounding box center [228, 415] width 20 height 21
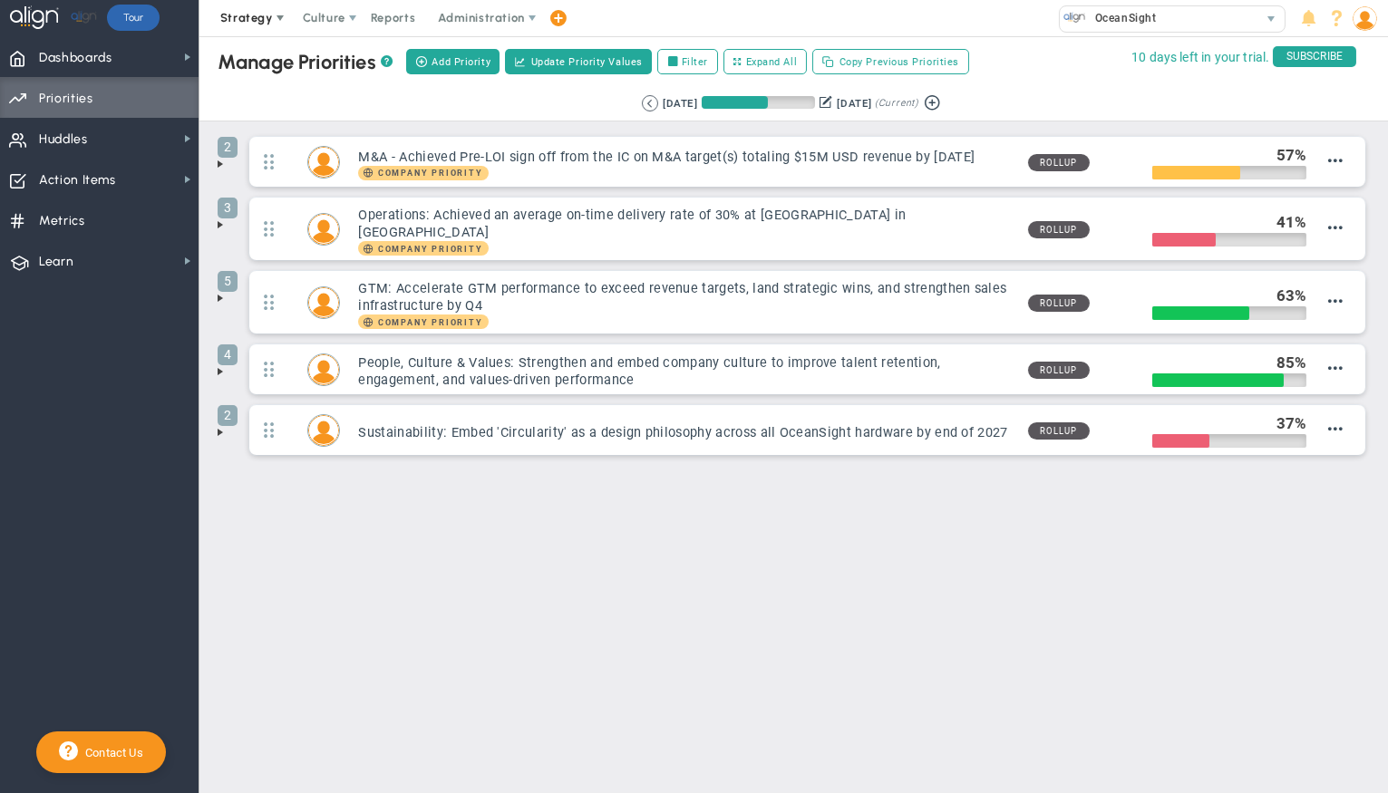
click at [244, 13] on span "Strategy" at bounding box center [246, 18] width 53 height 14
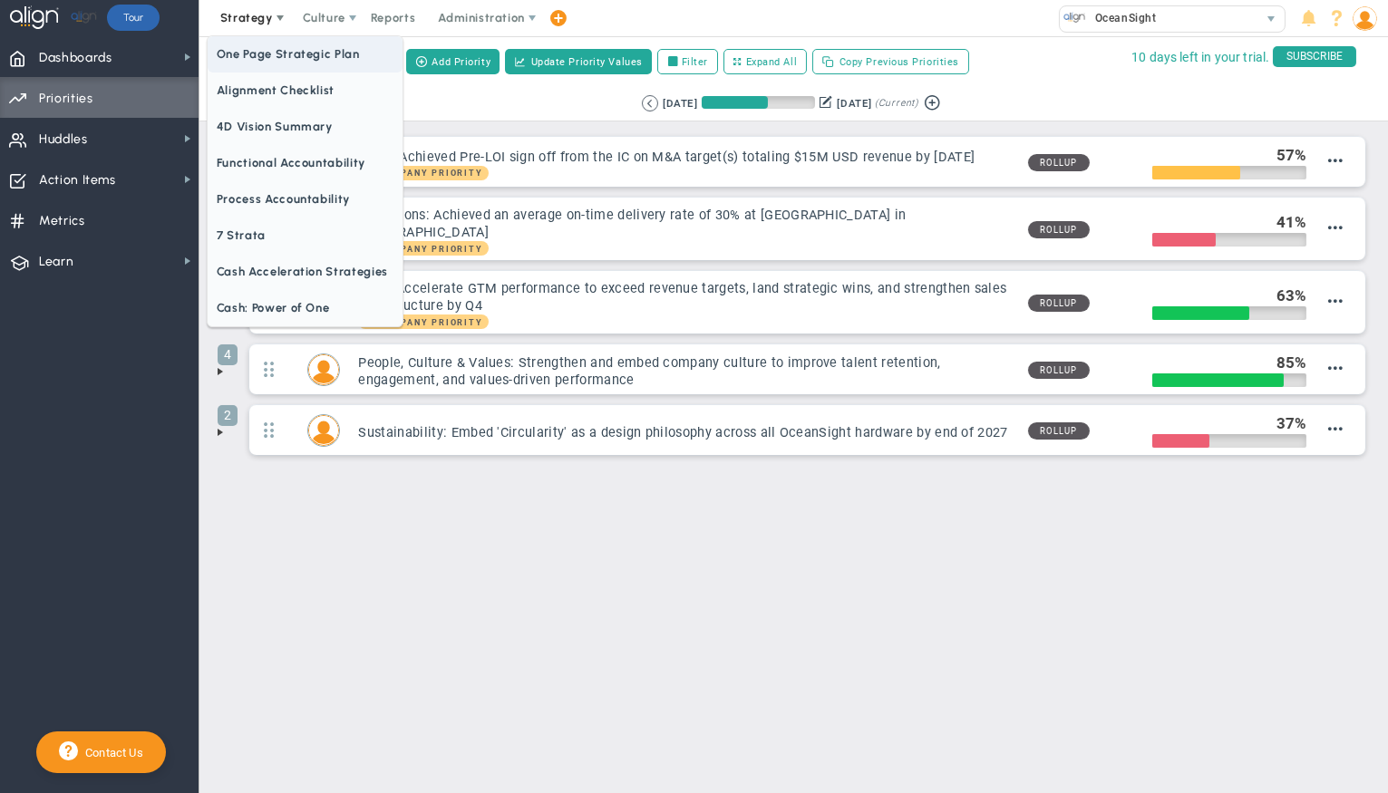
click at [287, 55] on span "One Page Strategic Plan" at bounding box center [305, 54] width 195 height 36
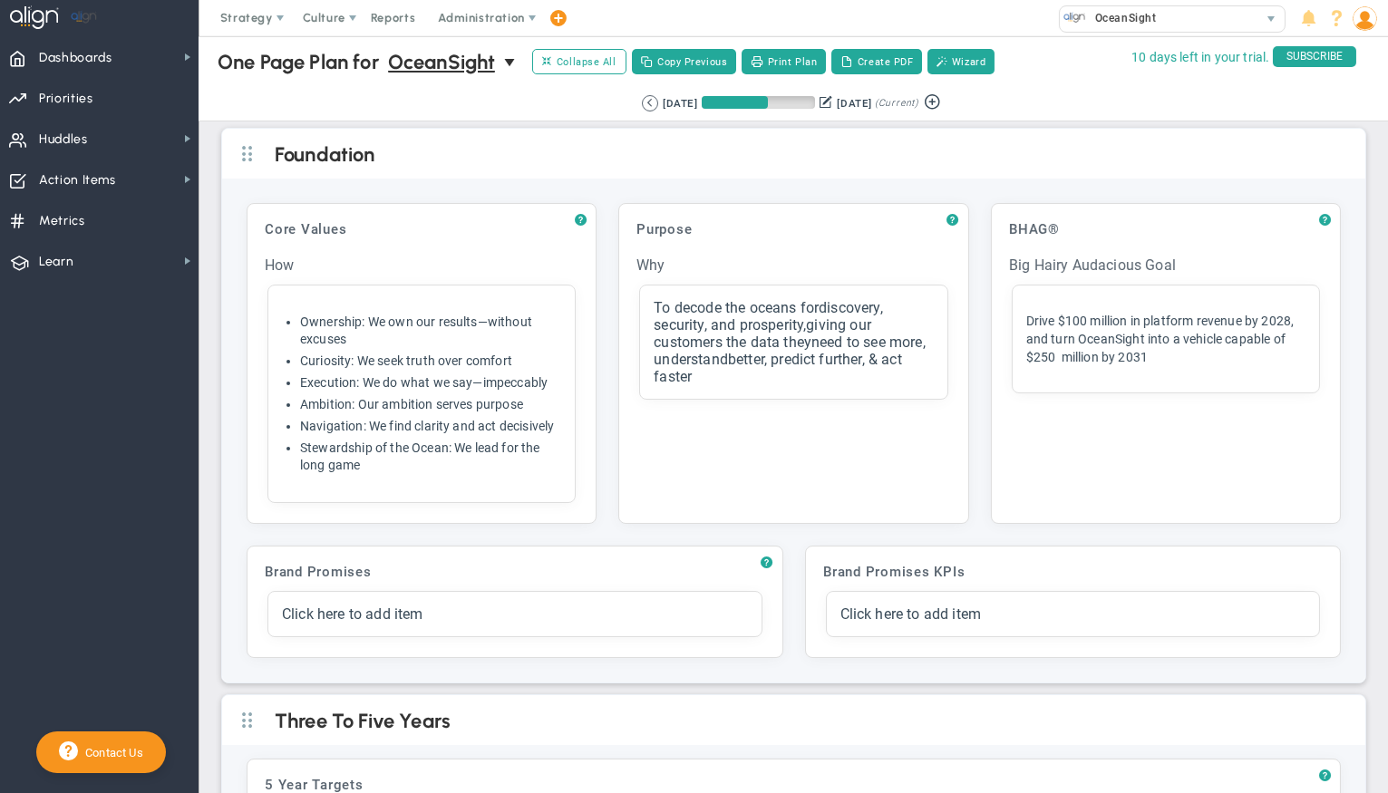
click at [571, 83] on div "One Page Plan One Page Plan for OceanSight 0 One Page Plan for OceanSight Expan…" at bounding box center [793, 62] width 1225 height 52
click at [577, 63] on span "Collapse All" at bounding box center [578, 61] width 73 height 16
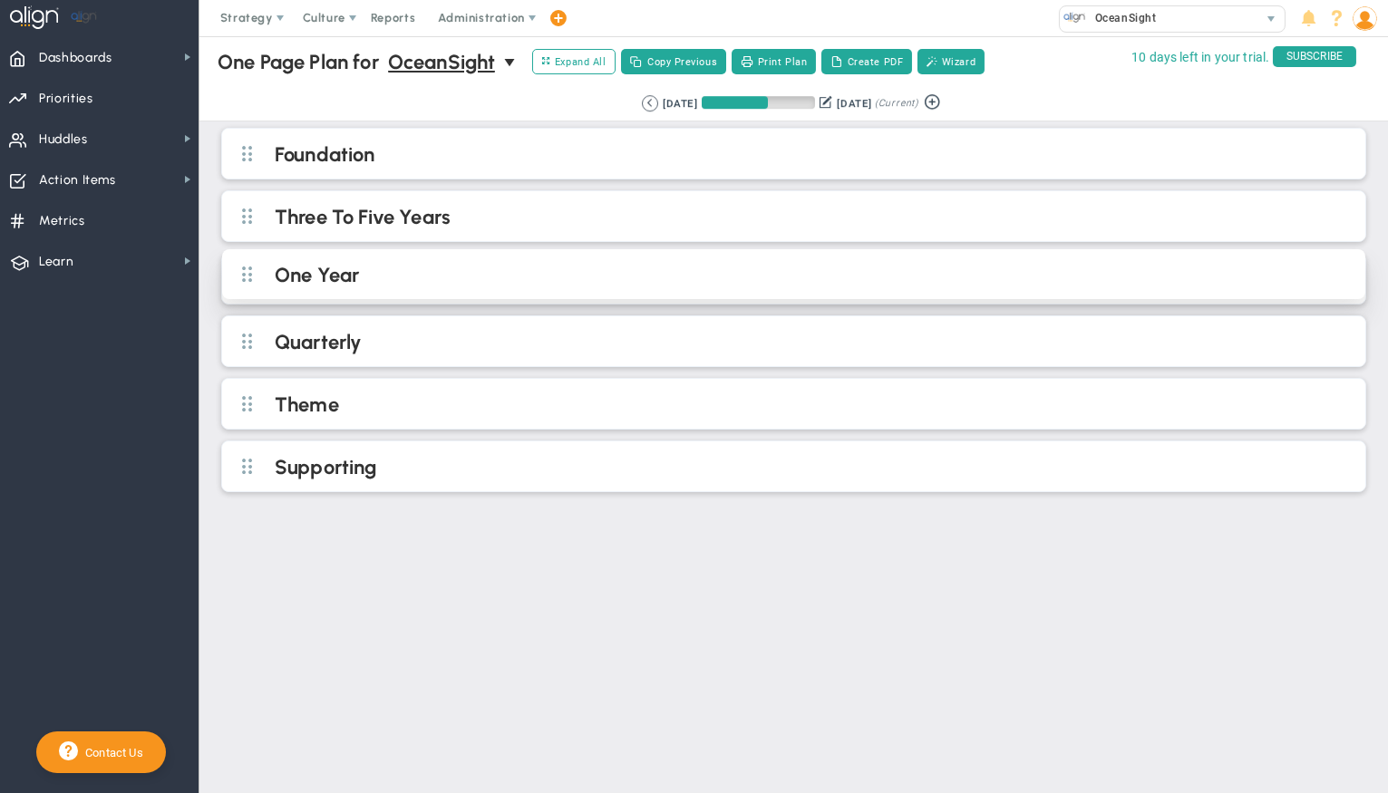
click at [482, 279] on h2 "One Year" at bounding box center [809, 276] width 1068 height 27
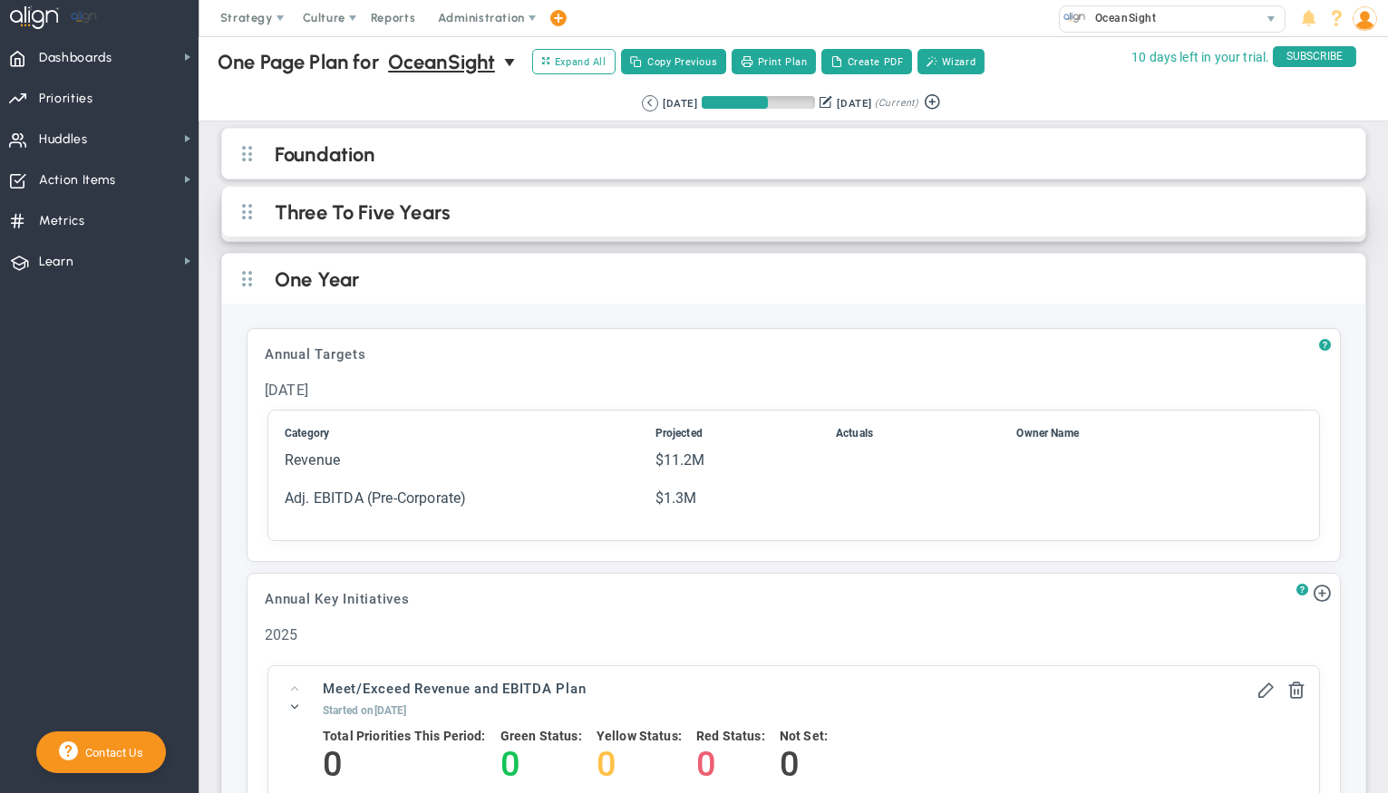
click at [511, 224] on h2 "Three To Five Years" at bounding box center [809, 213] width 1068 height 27
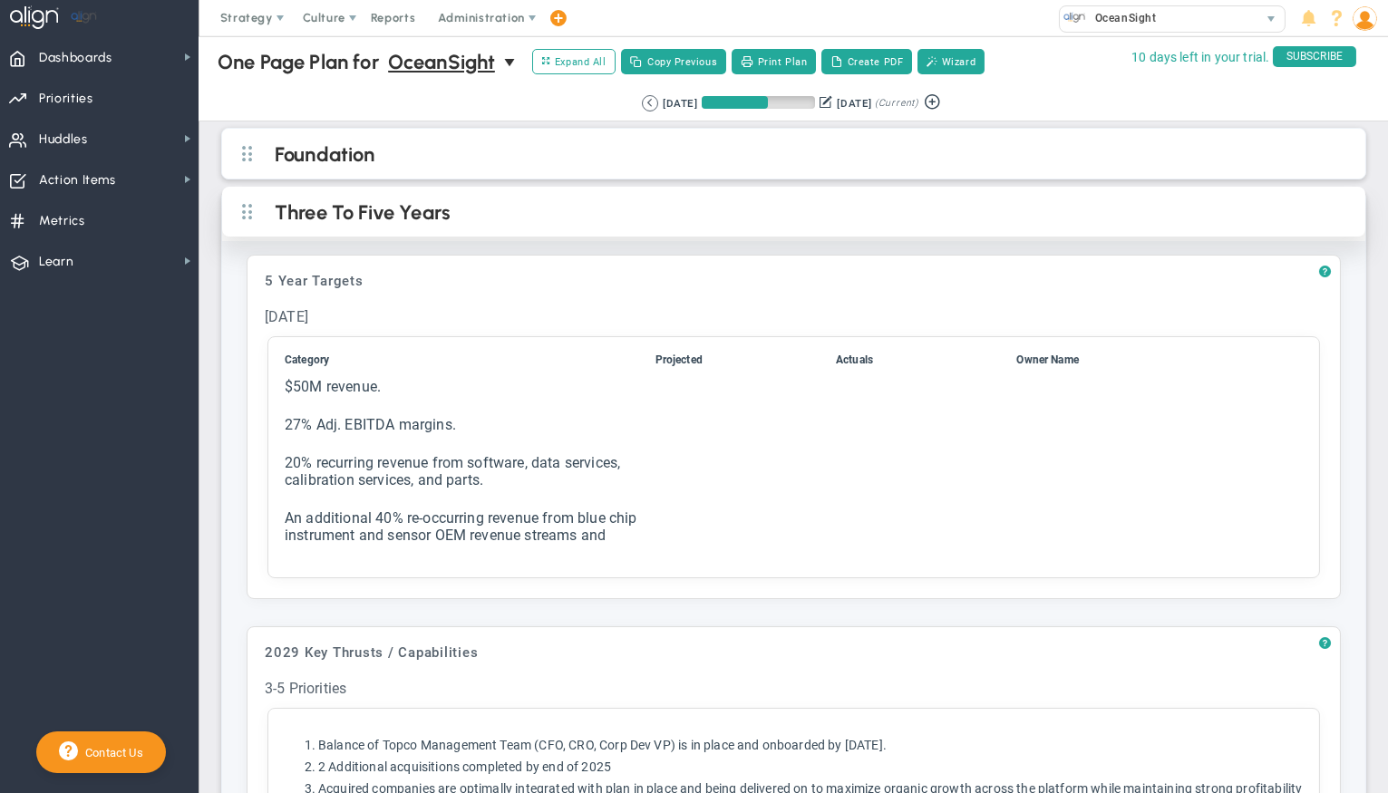
click at [941, 216] on h2 "Three To Five Years" at bounding box center [809, 213] width 1068 height 27
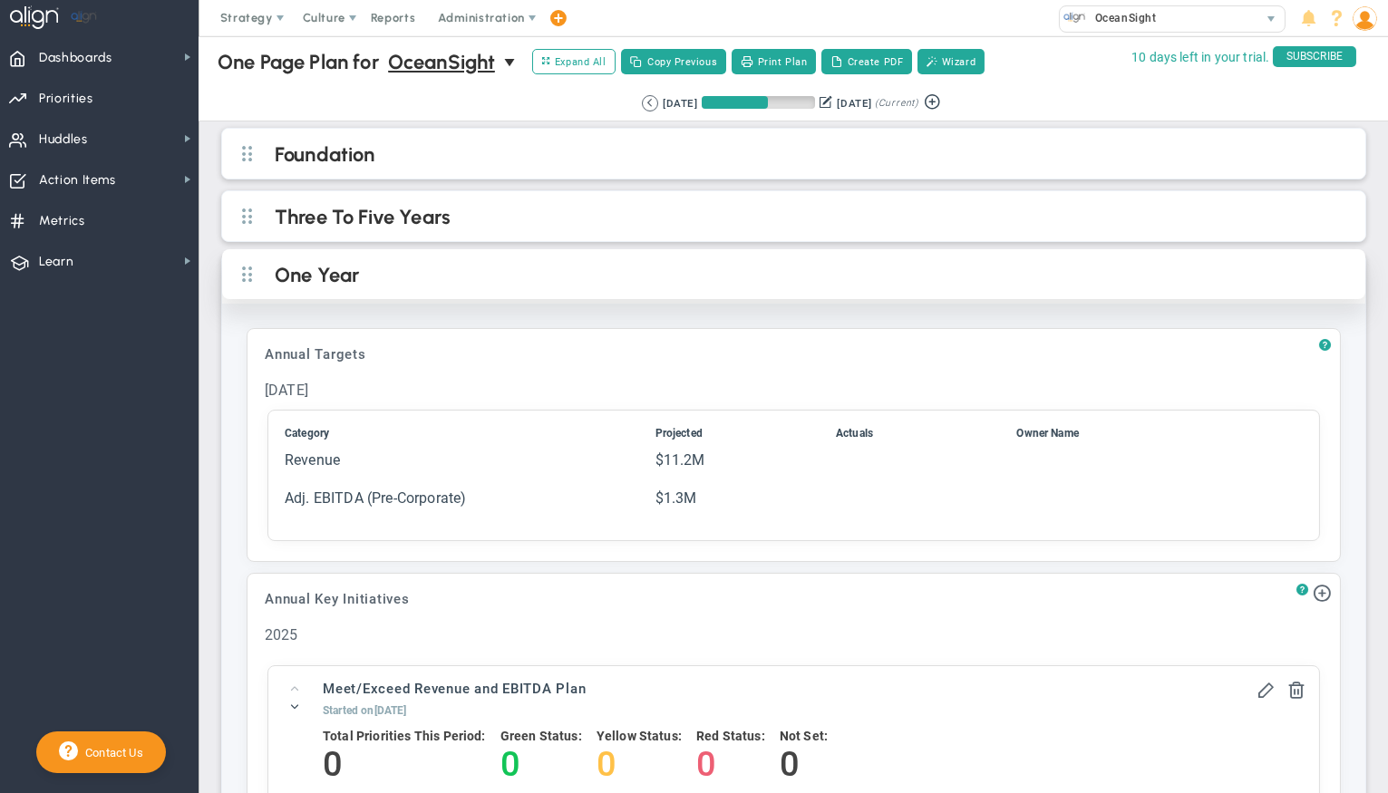
click at [914, 285] on h2 "One Year" at bounding box center [809, 276] width 1068 height 27
